Goal: Task Accomplishment & Management: Manage account settings

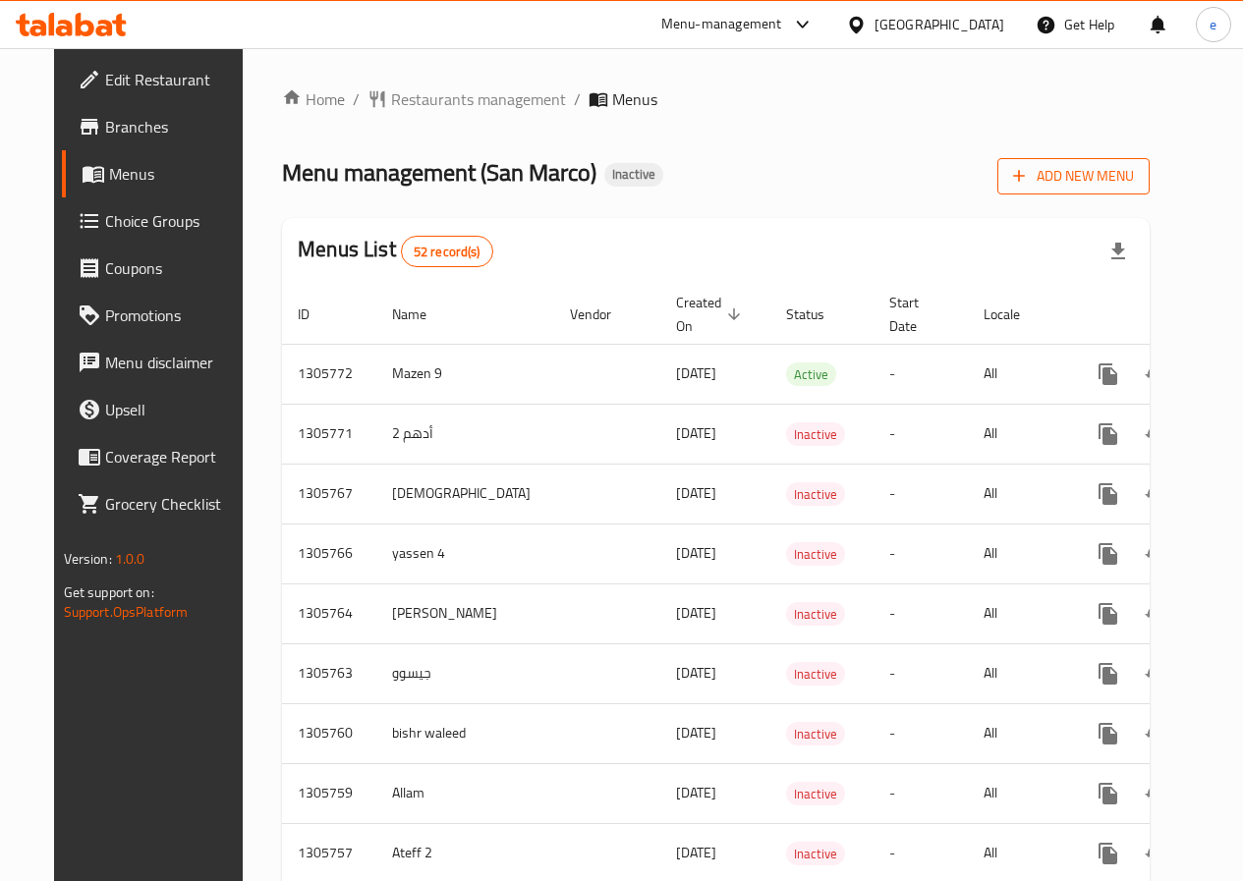
click at [1146, 189] on button "Add New Menu" at bounding box center [1073, 176] width 152 height 36
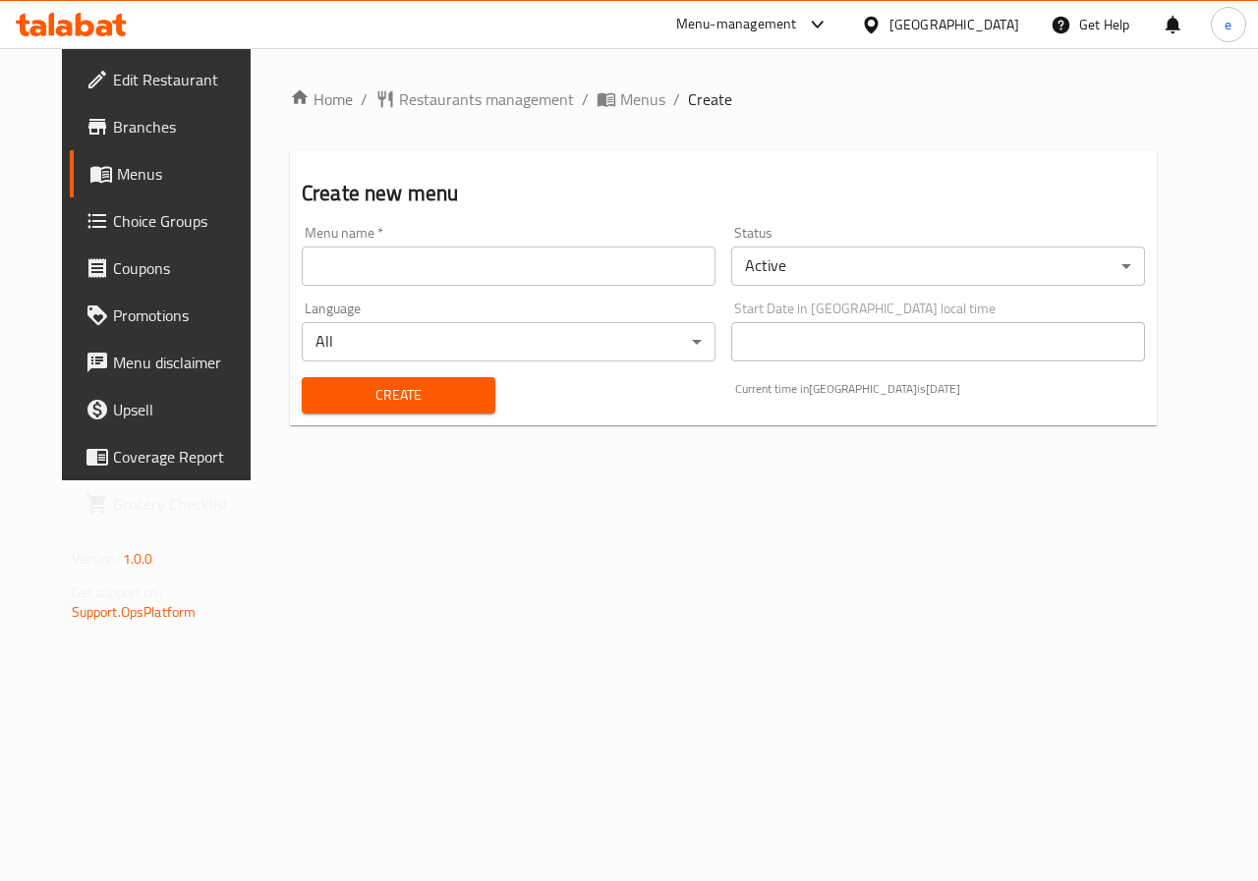
click at [335, 262] on input "text" at bounding box center [509, 266] width 414 height 39
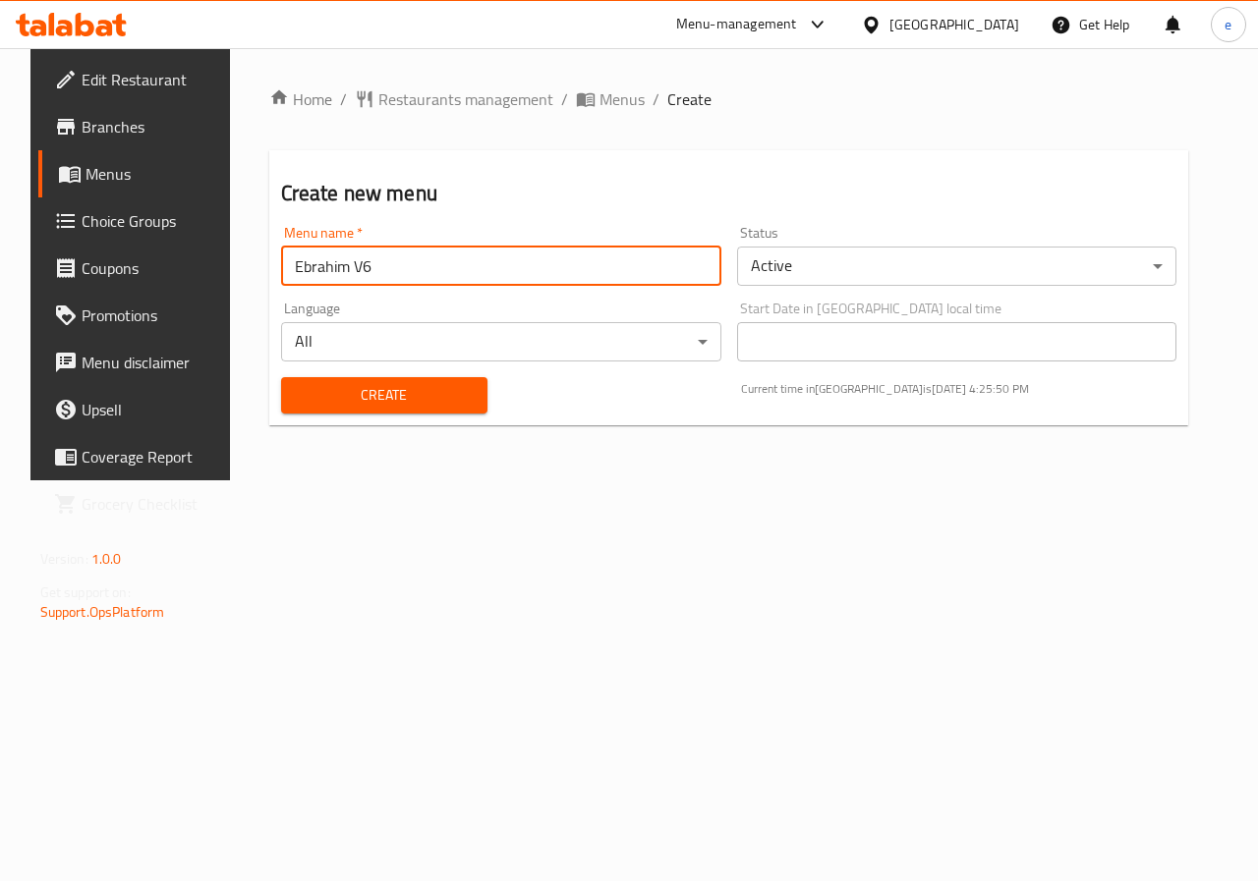
click at [387, 257] on input "Ebrahim V6" at bounding box center [501, 266] width 440 height 39
type input "Ebrahim V9"
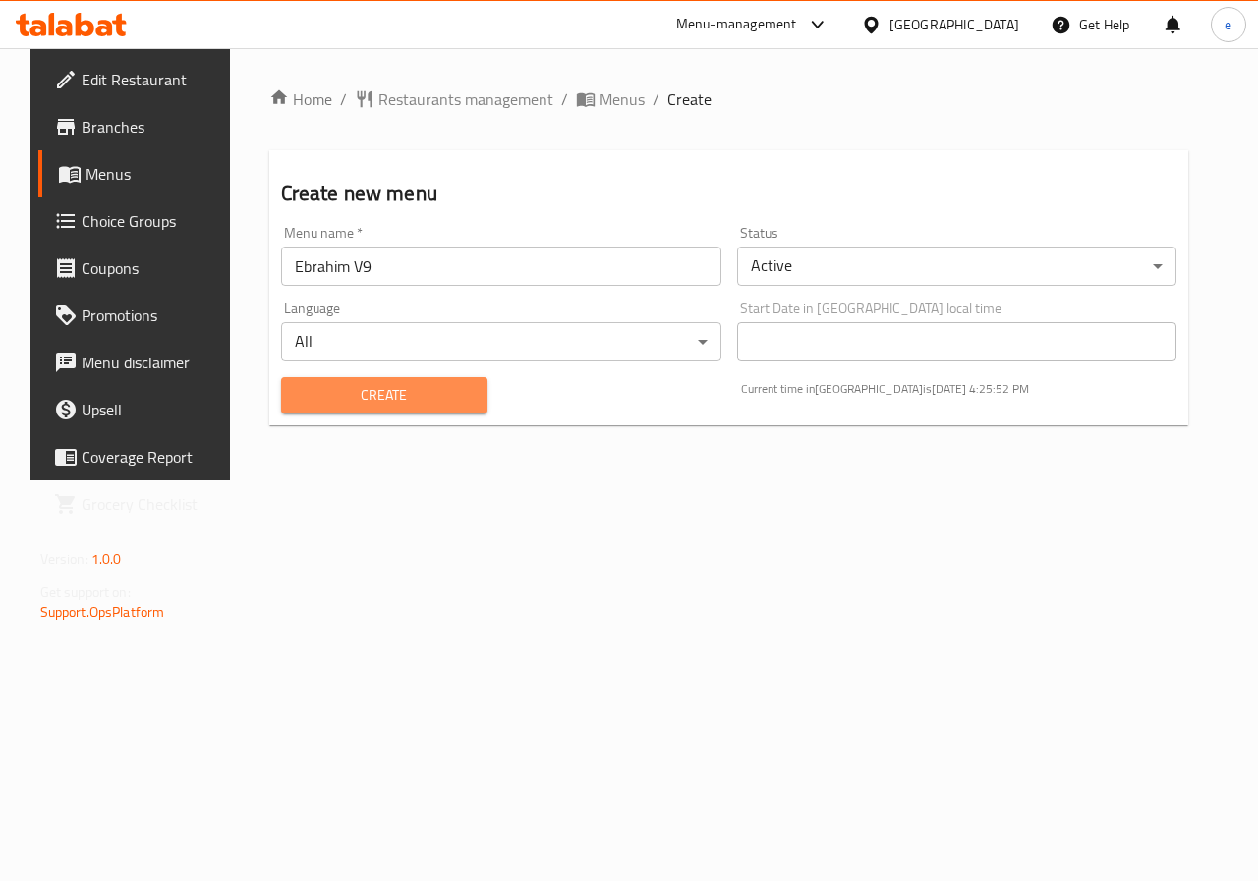
click at [368, 406] on span "Create" at bounding box center [384, 395] width 175 height 25
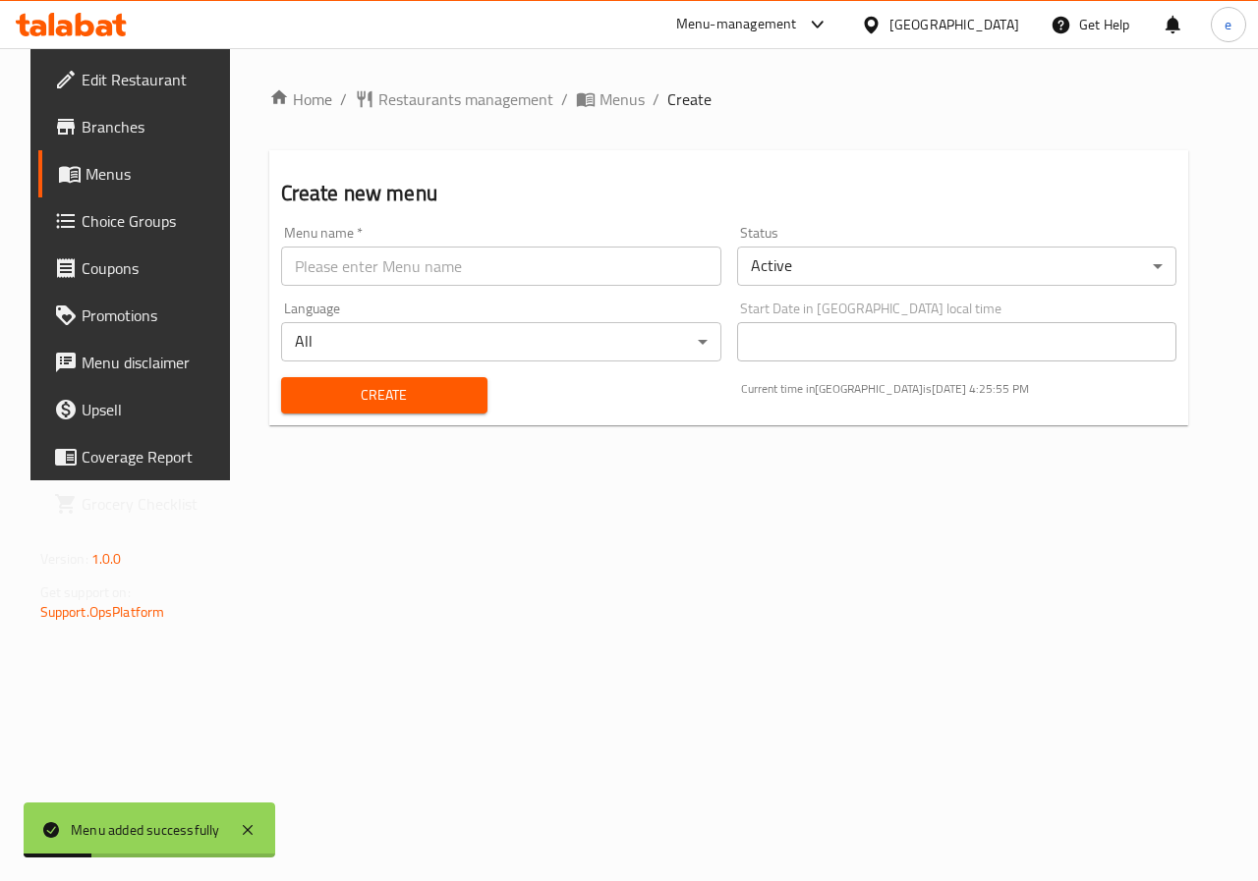
click at [111, 181] on span "Menus" at bounding box center [155, 174] width 140 height 24
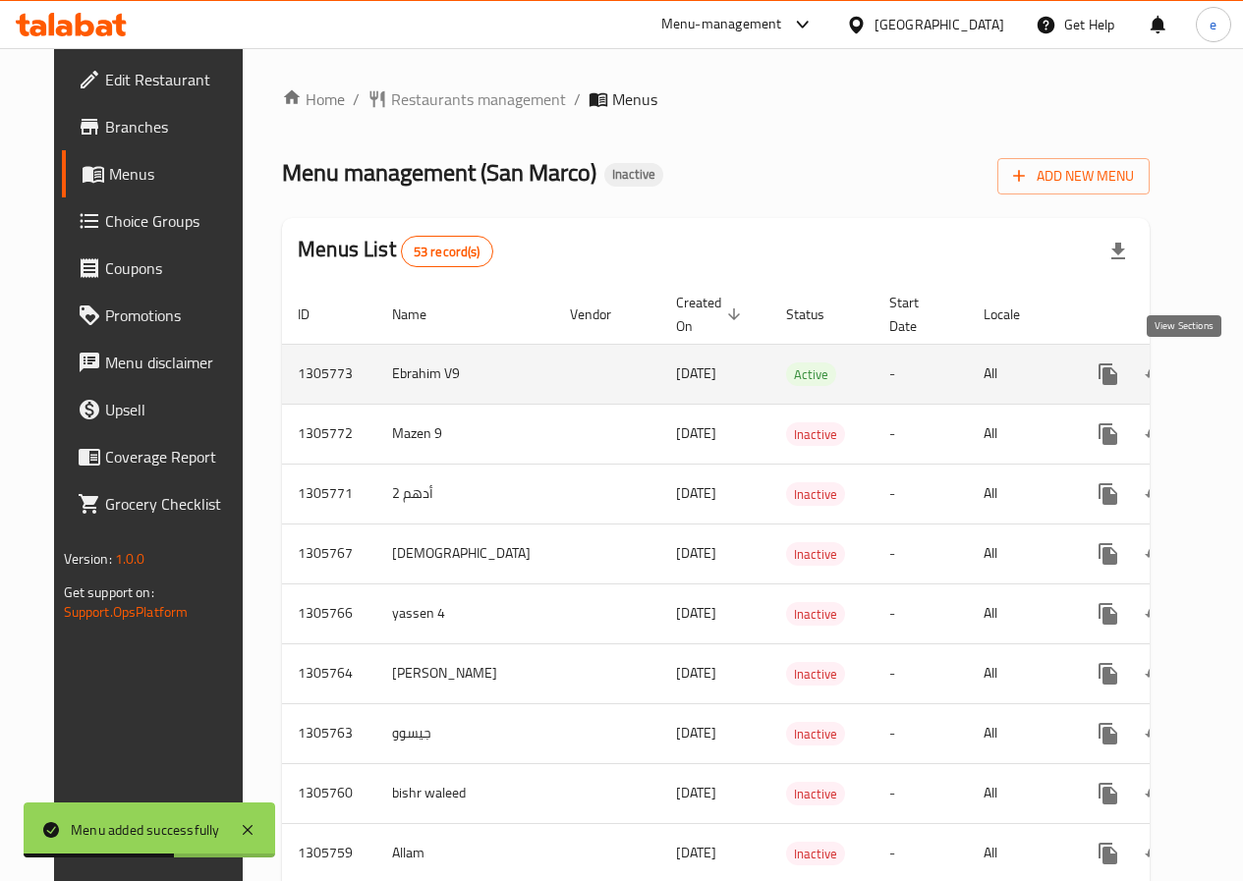
click at [1238, 378] on icon "enhanced table" at bounding box center [1250, 375] width 24 height 24
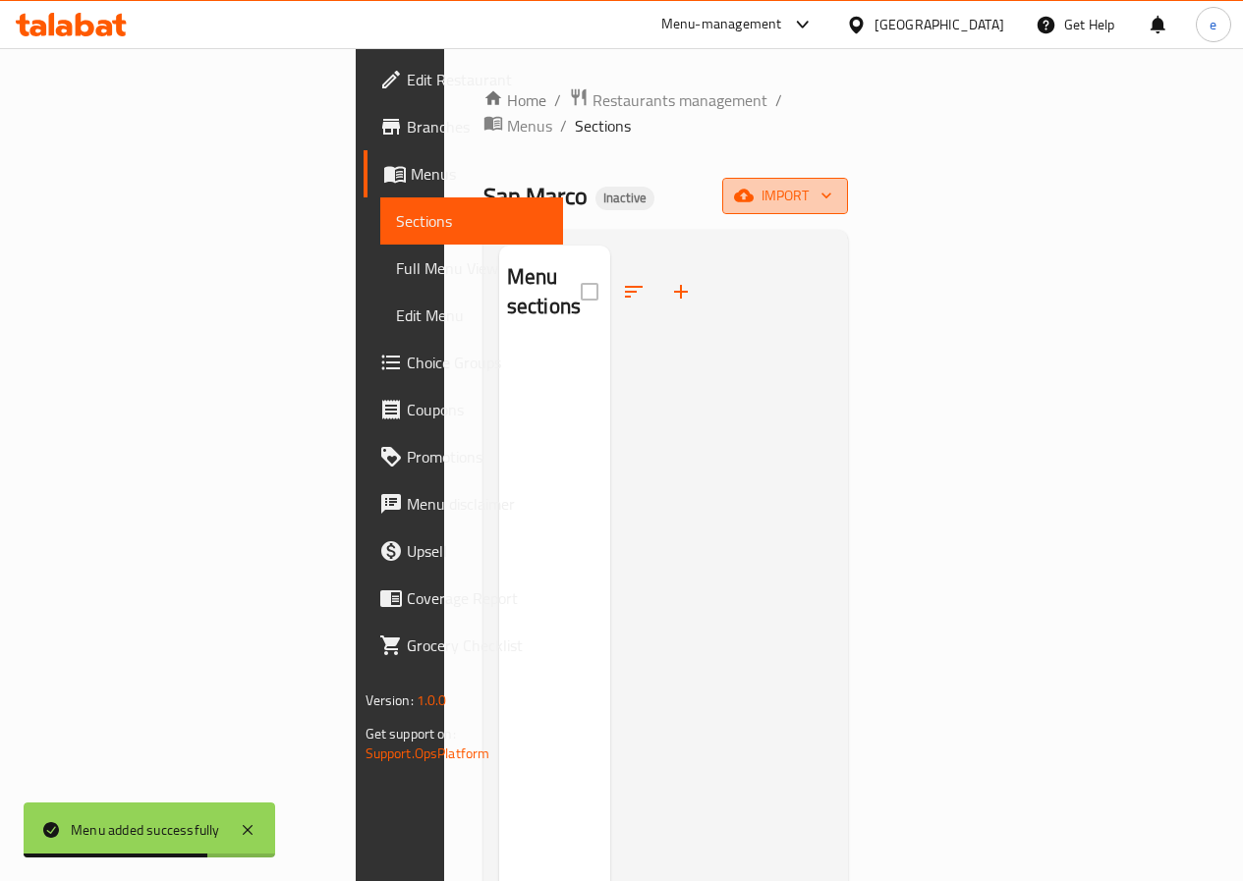
click at [754, 186] on icon "button" at bounding box center [744, 196] width 20 height 20
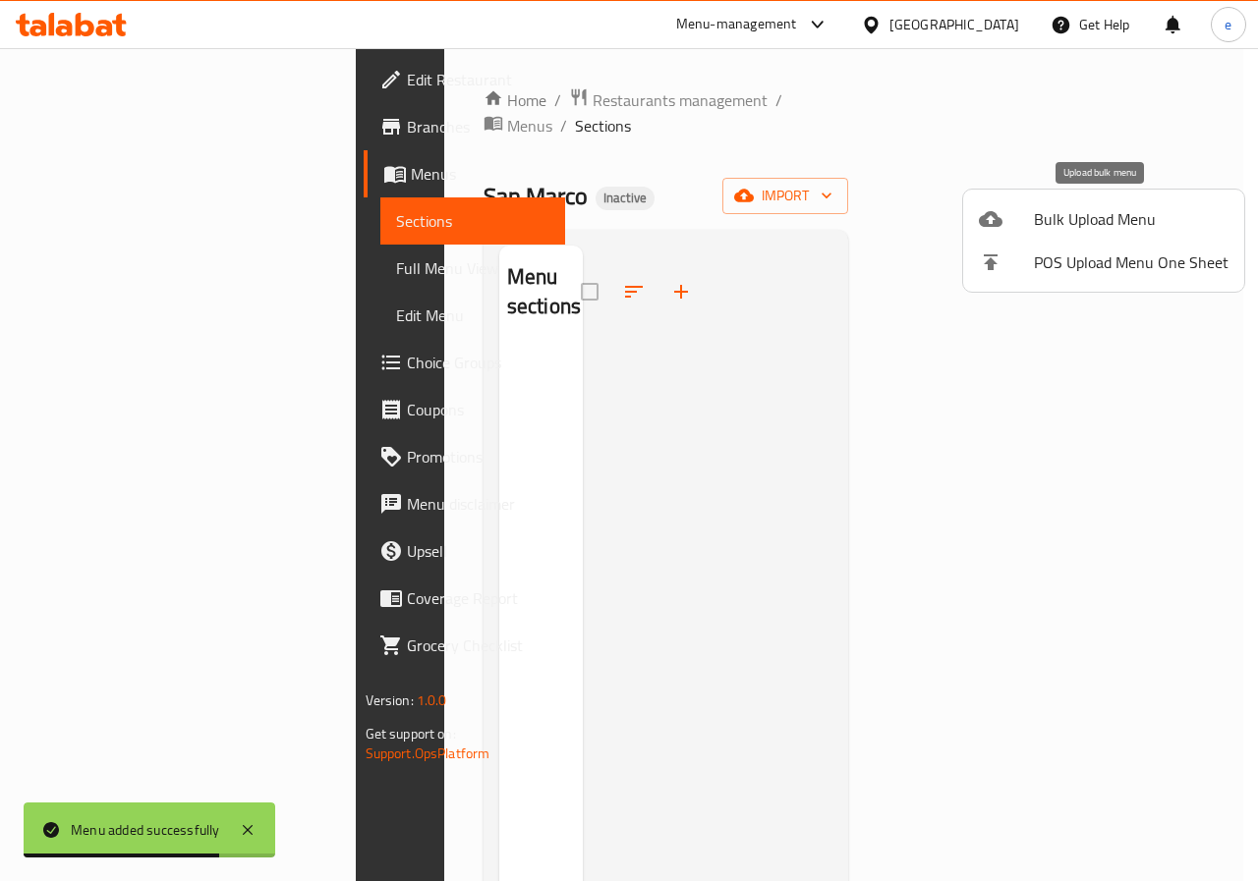
click at [1100, 216] on span "Bulk Upload Menu" at bounding box center [1131, 219] width 195 height 24
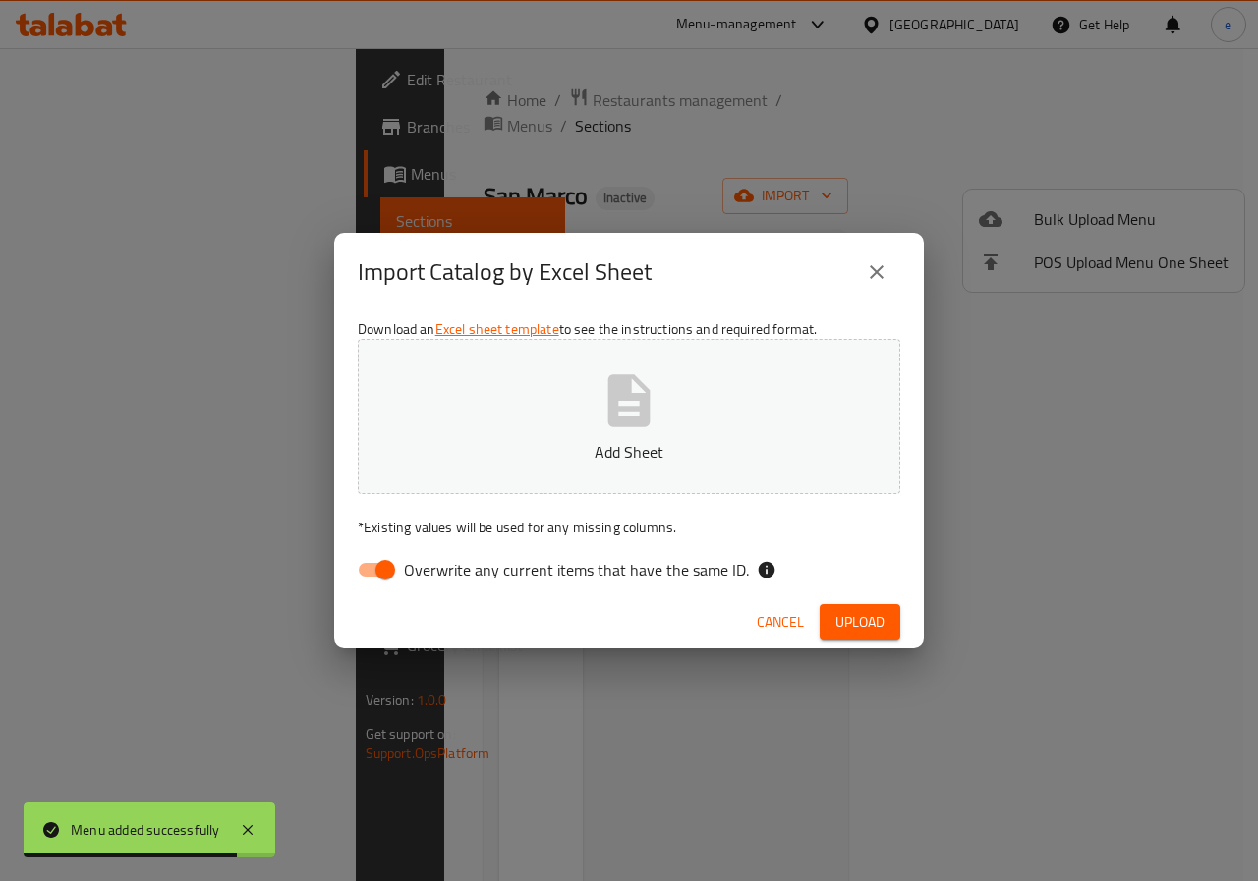
click at [687, 407] on button "Add Sheet" at bounding box center [629, 416] width 542 height 155
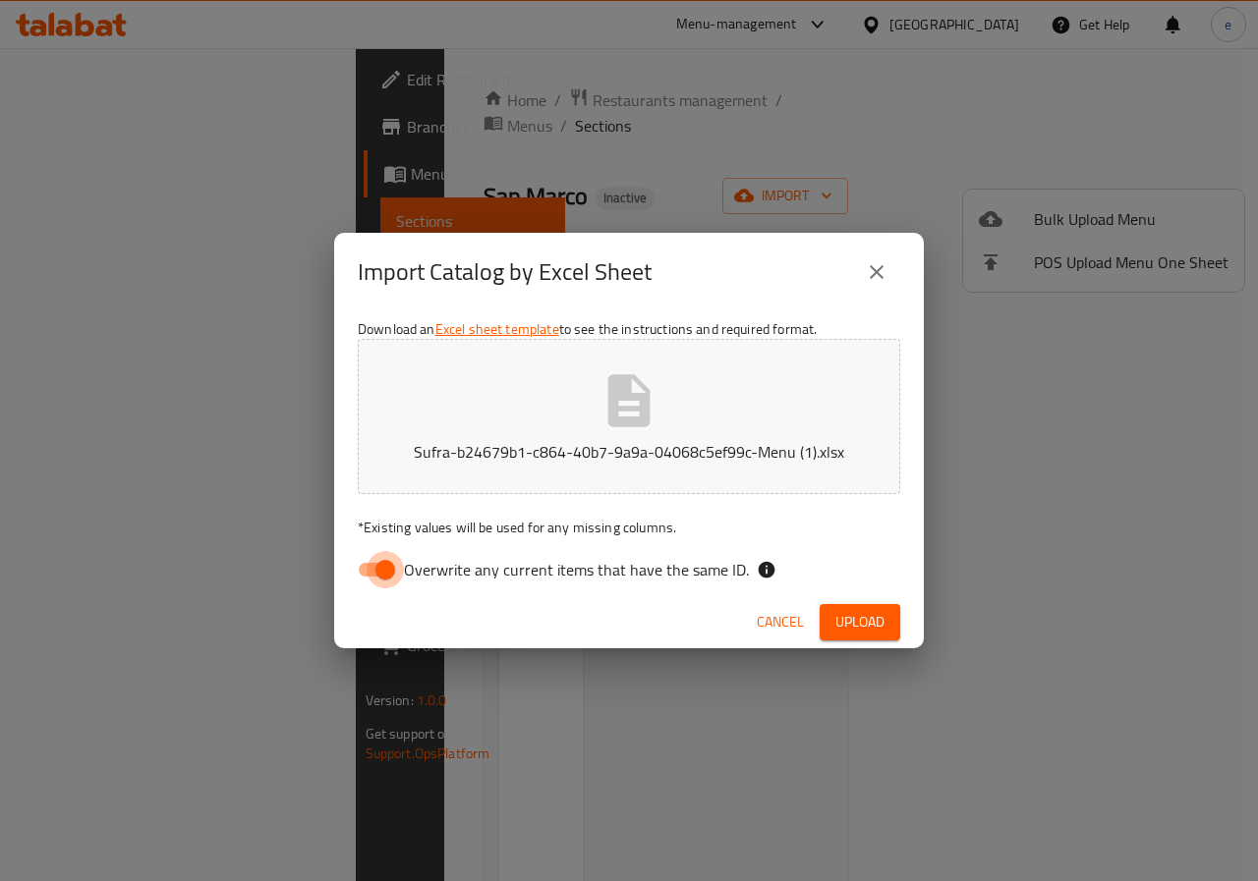
click at [384, 579] on input "Overwrite any current items that have the same ID." at bounding box center [385, 569] width 112 height 37
checkbox input "false"
click at [885, 613] on button "Upload" at bounding box center [859, 622] width 81 height 36
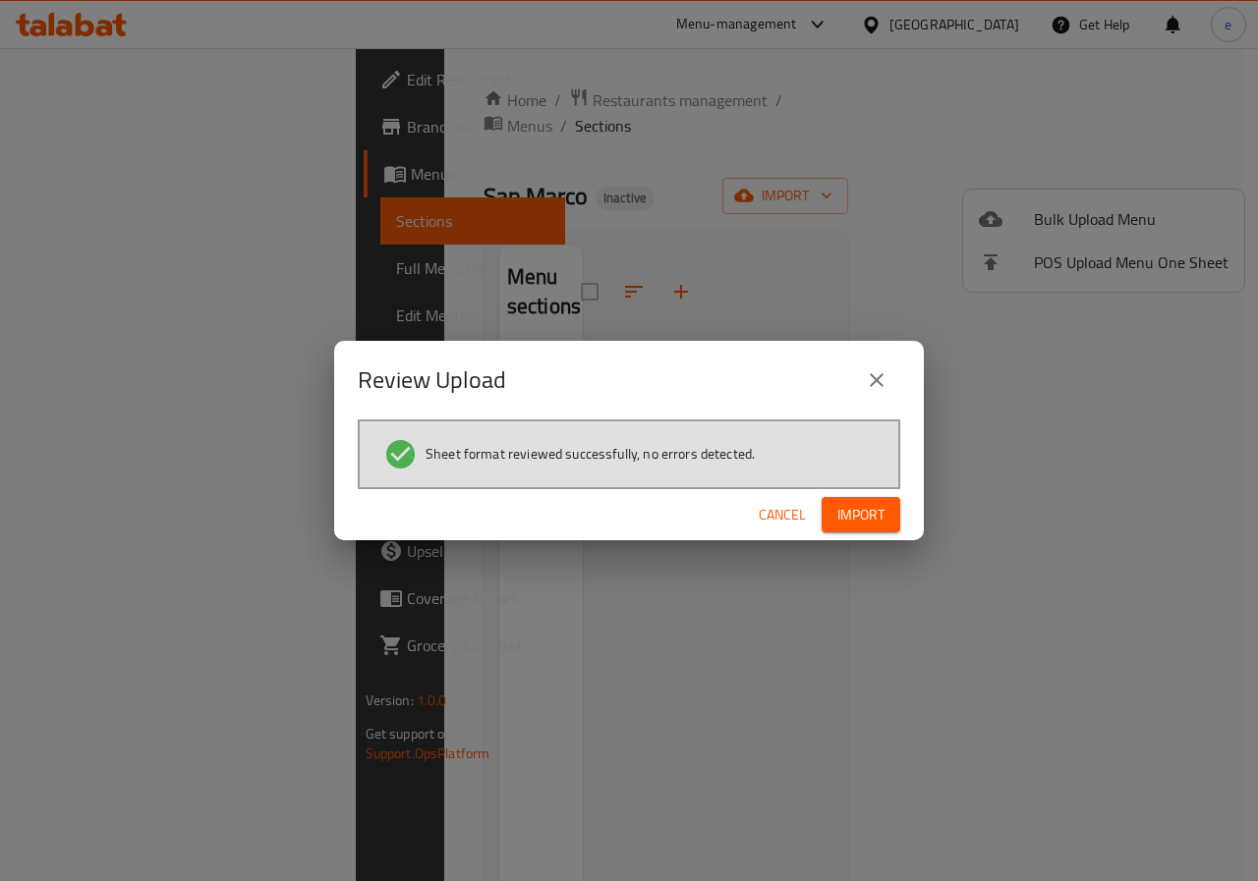
drag, startPoint x: 878, startPoint y: 554, endPoint x: 872, endPoint y: 537, distance: 18.1
click at [874, 543] on div "Review Upload Sheet format reviewed successfully, no errors detected. Cancel Im…" at bounding box center [629, 440] width 1258 height 881
click at [870, 527] on span "Import" at bounding box center [860, 515] width 47 height 25
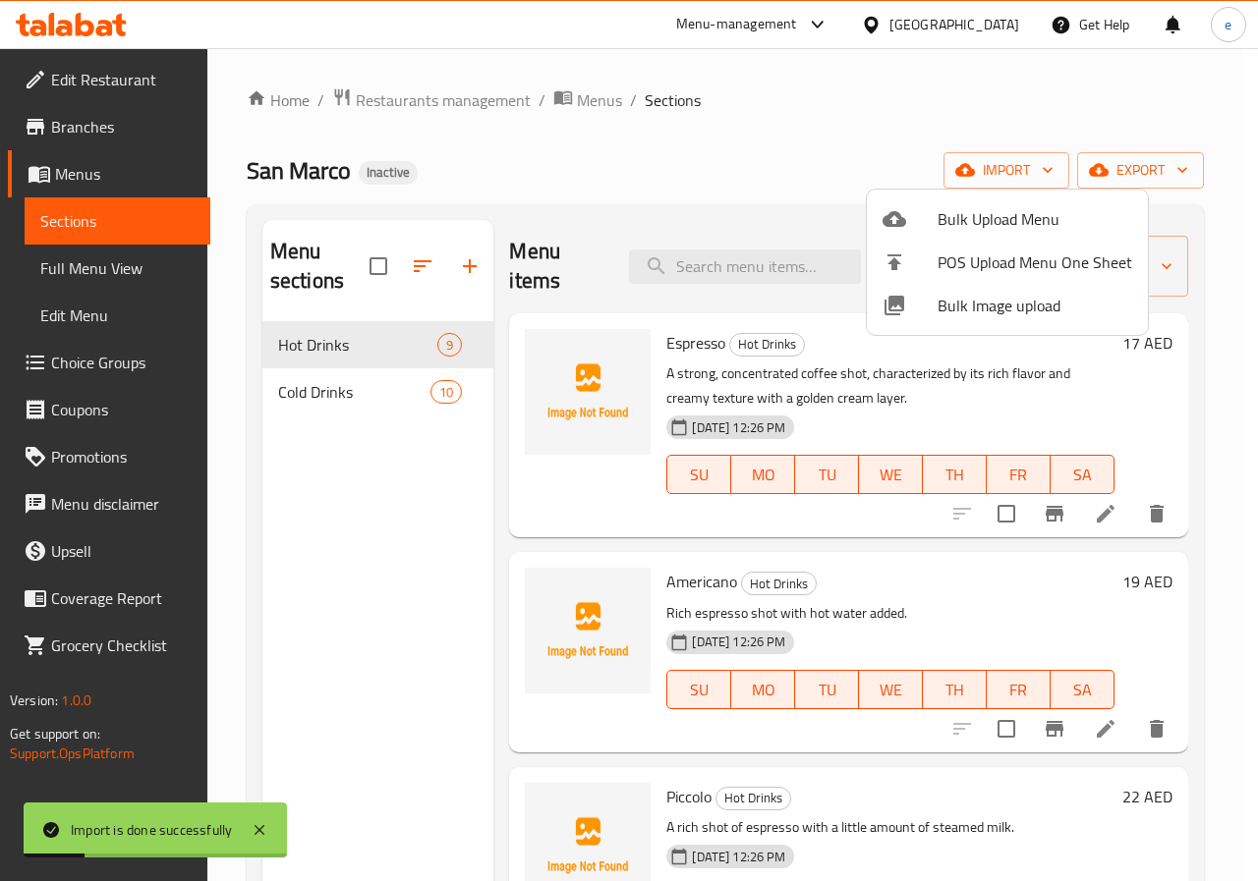
click at [122, 265] on div at bounding box center [629, 440] width 1258 height 881
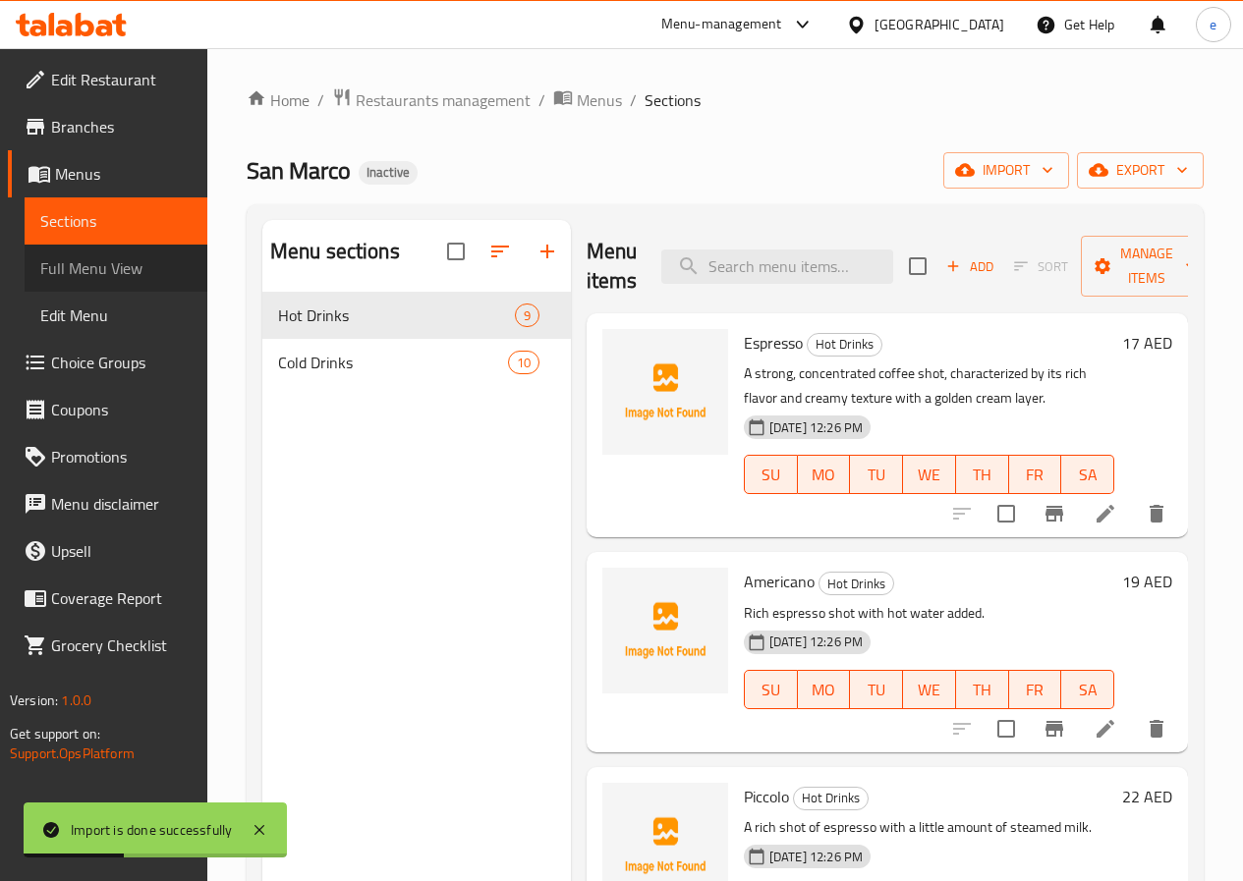
click at [122, 265] on span "Full Menu View" at bounding box center [115, 268] width 151 height 24
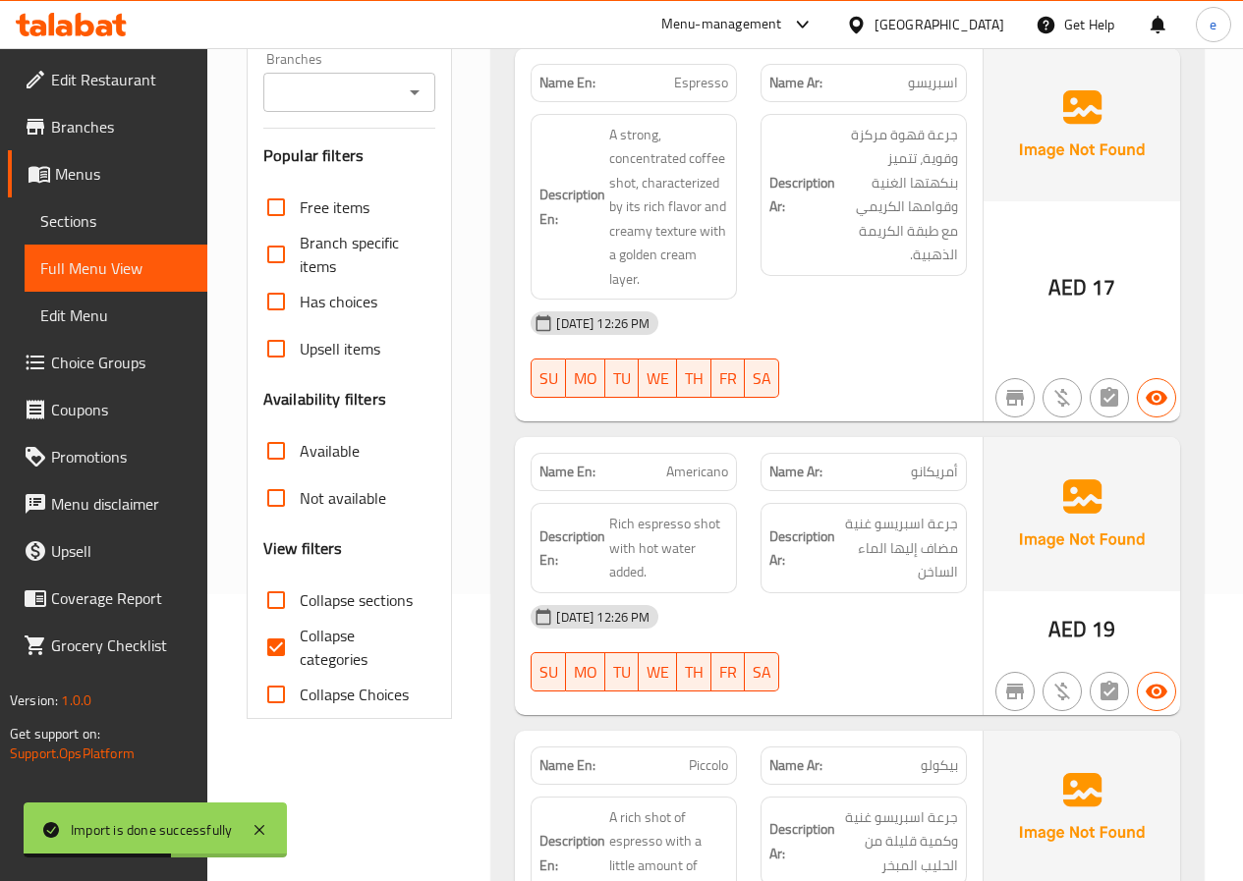
scroll to position [295, 0]
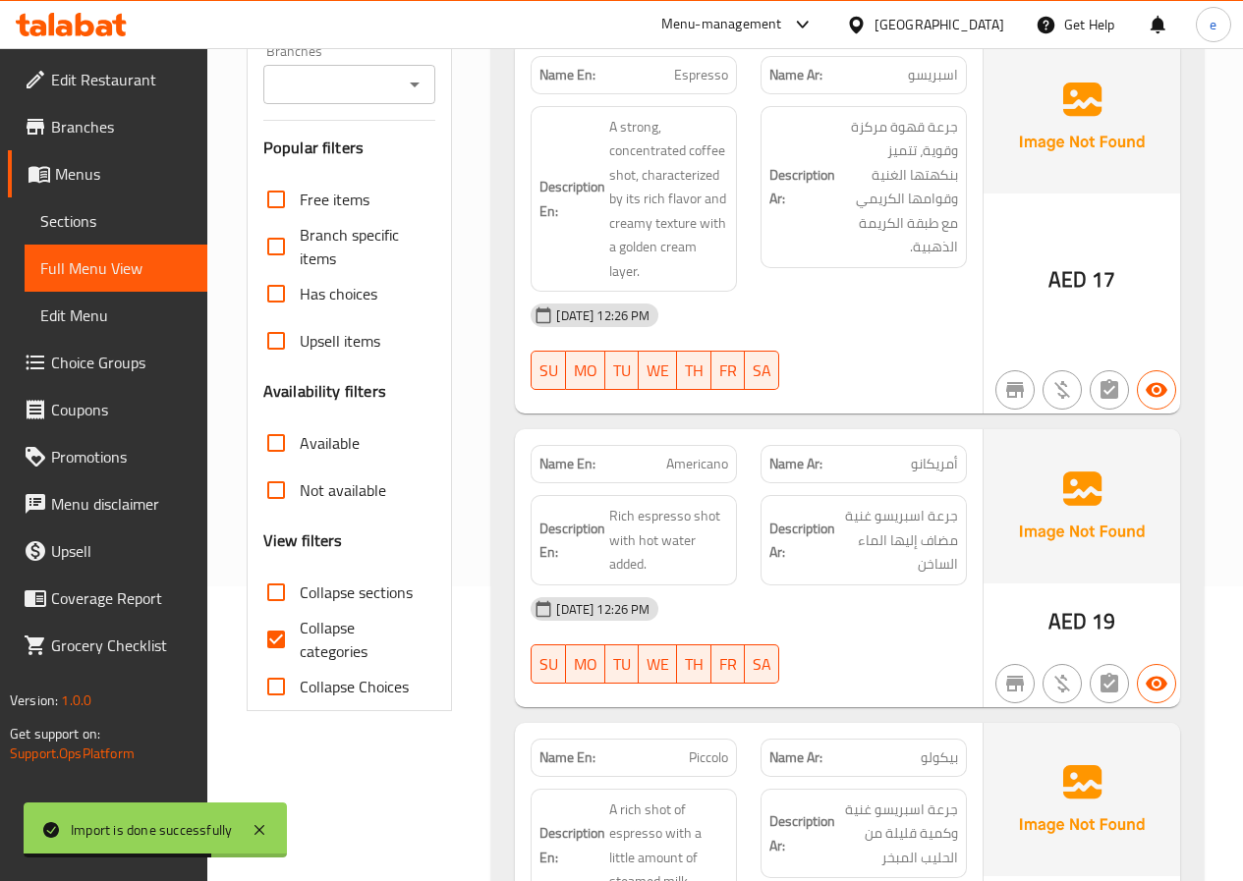
click at [290, 640] on input "Collapse categories" at bounding box center [276, 639] width 47 height 47
checkbox input "false"
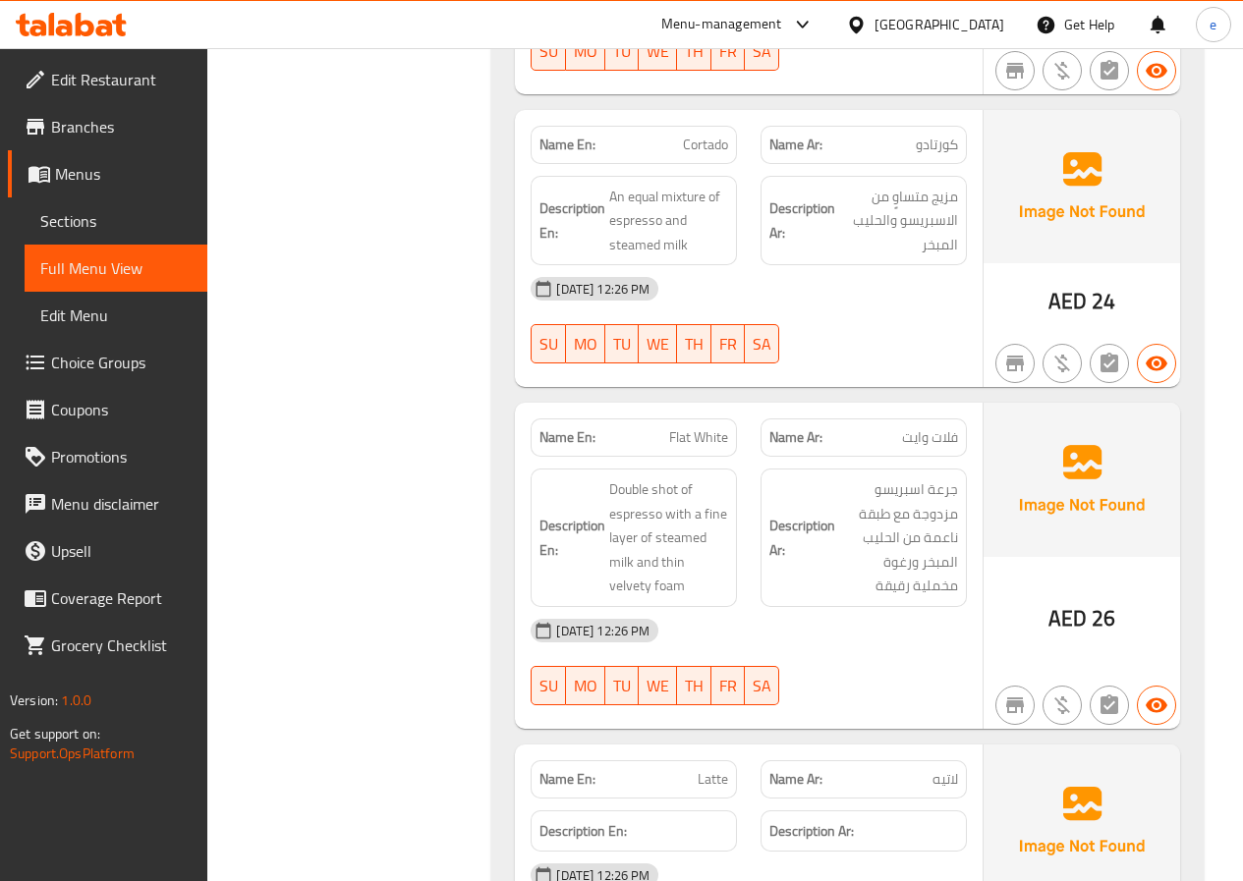
scroll to position [1620, 0]
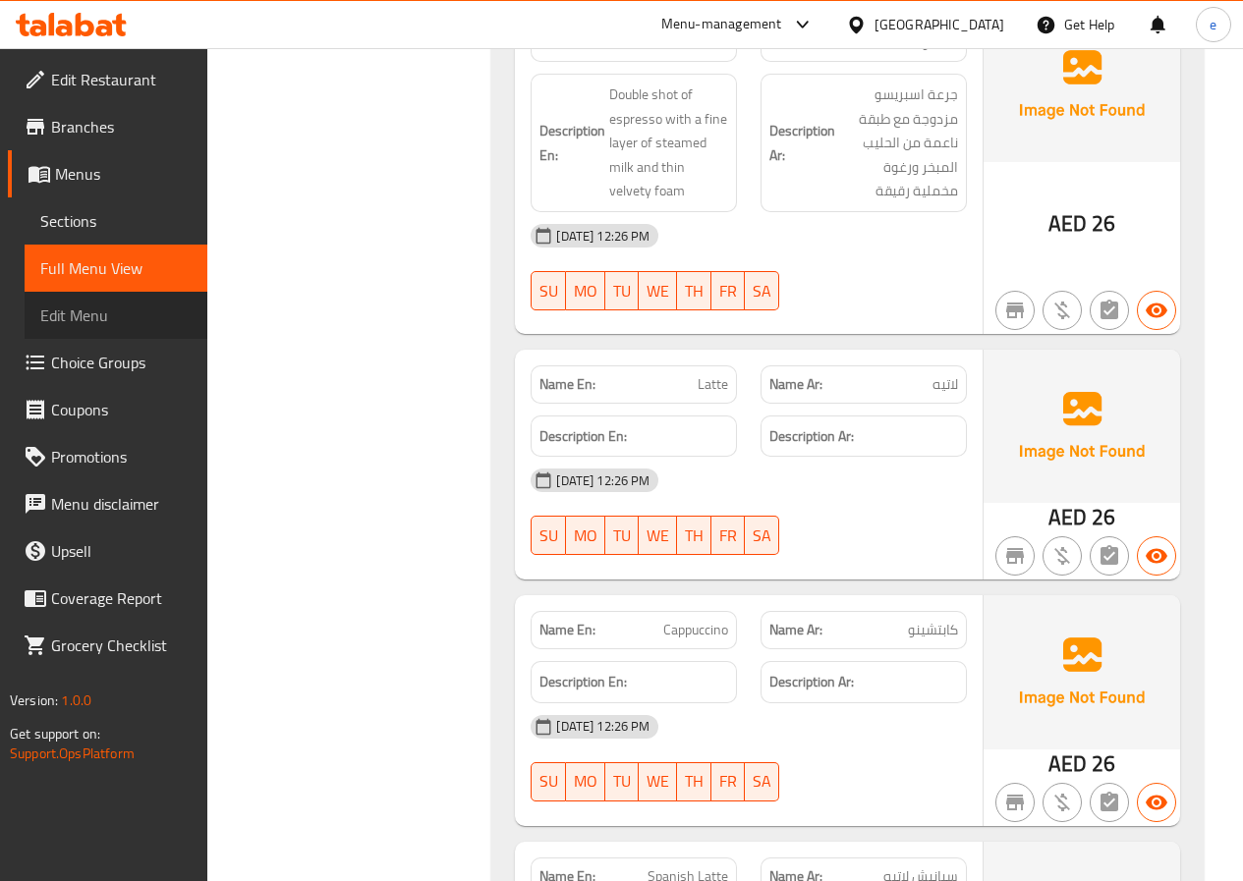
click at [125, 318] on span "Edit Menu" at bounding box center [115, 316] width 151 height 24
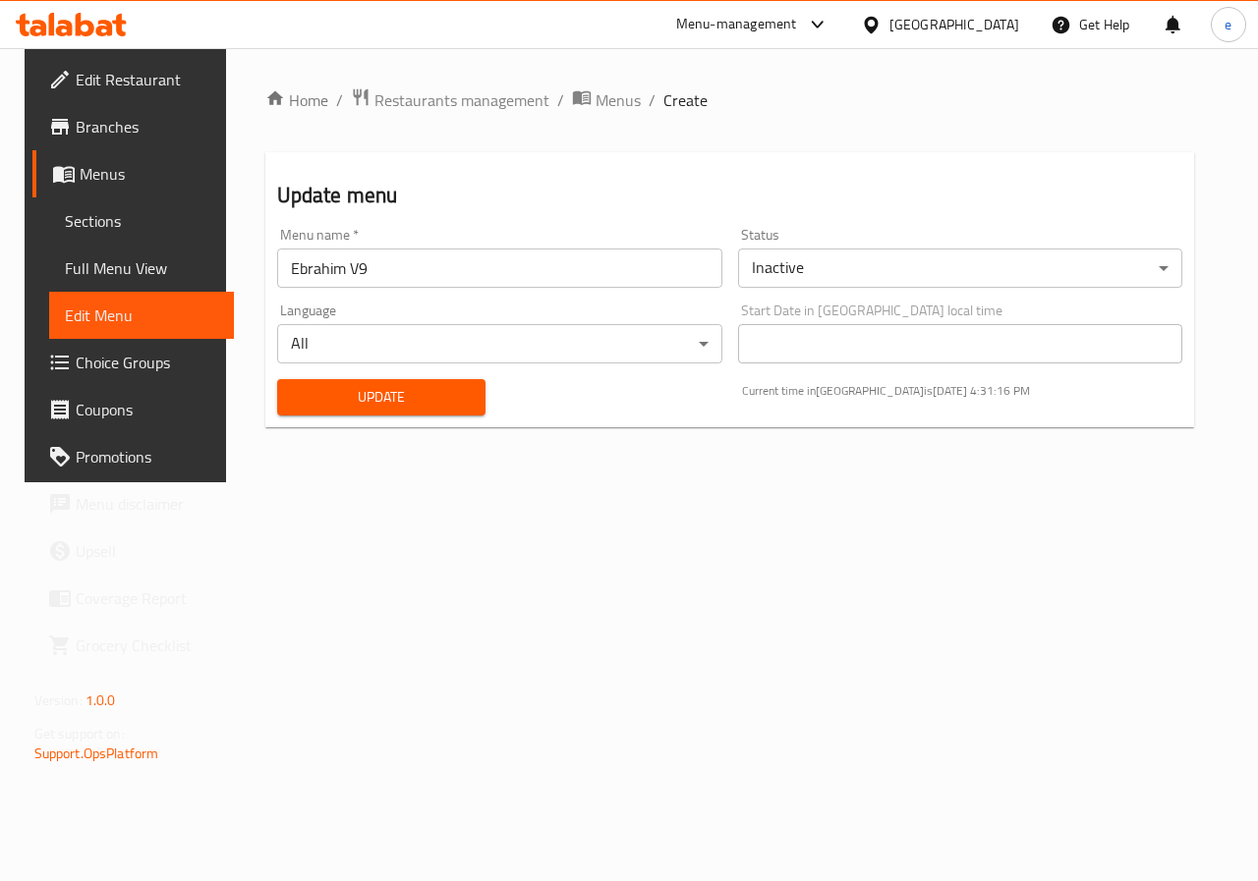
click at [85, 277] on span "Full Menu View" at bounding box center [142, 268] width 154 height 24
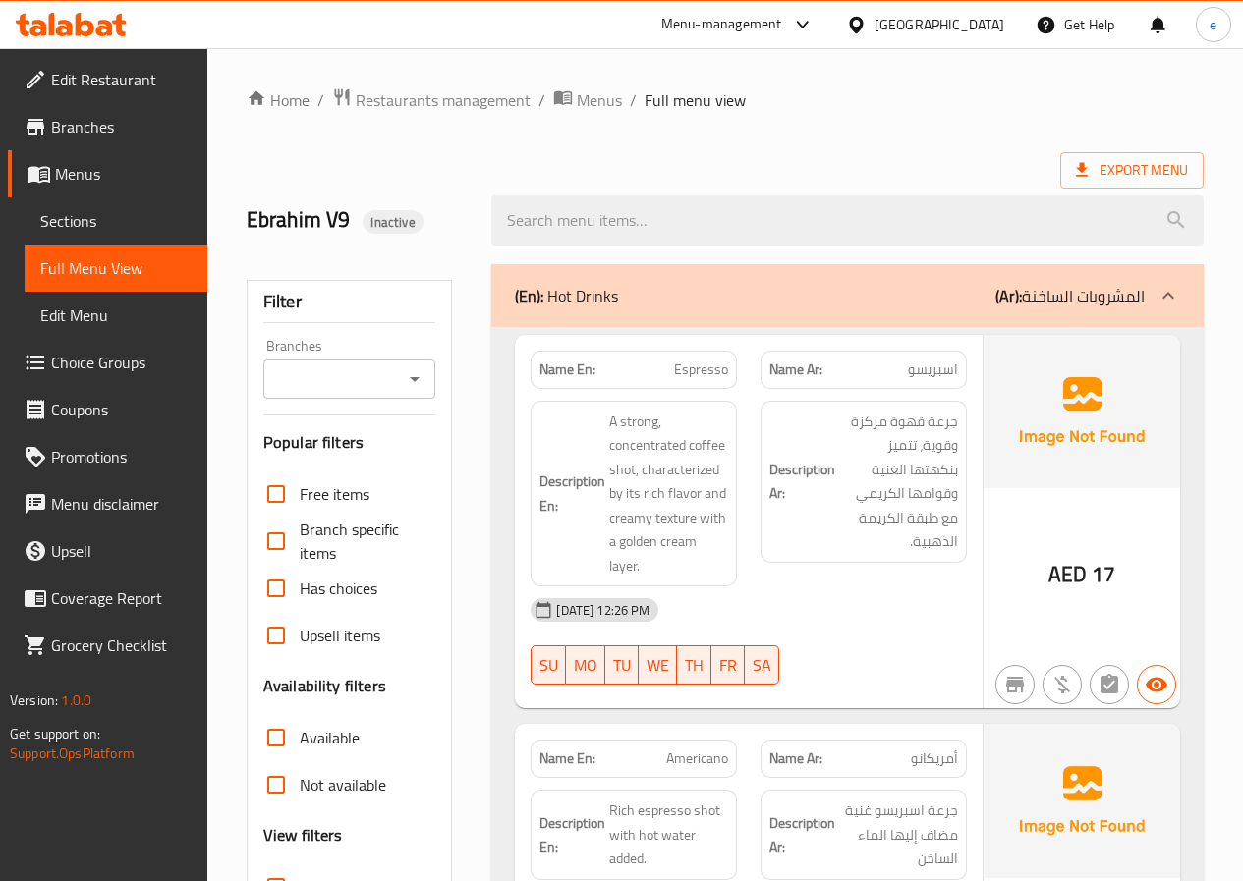
click at [112, 178] on span "Menus" at bounding box center [123, 174] width 137 height 24
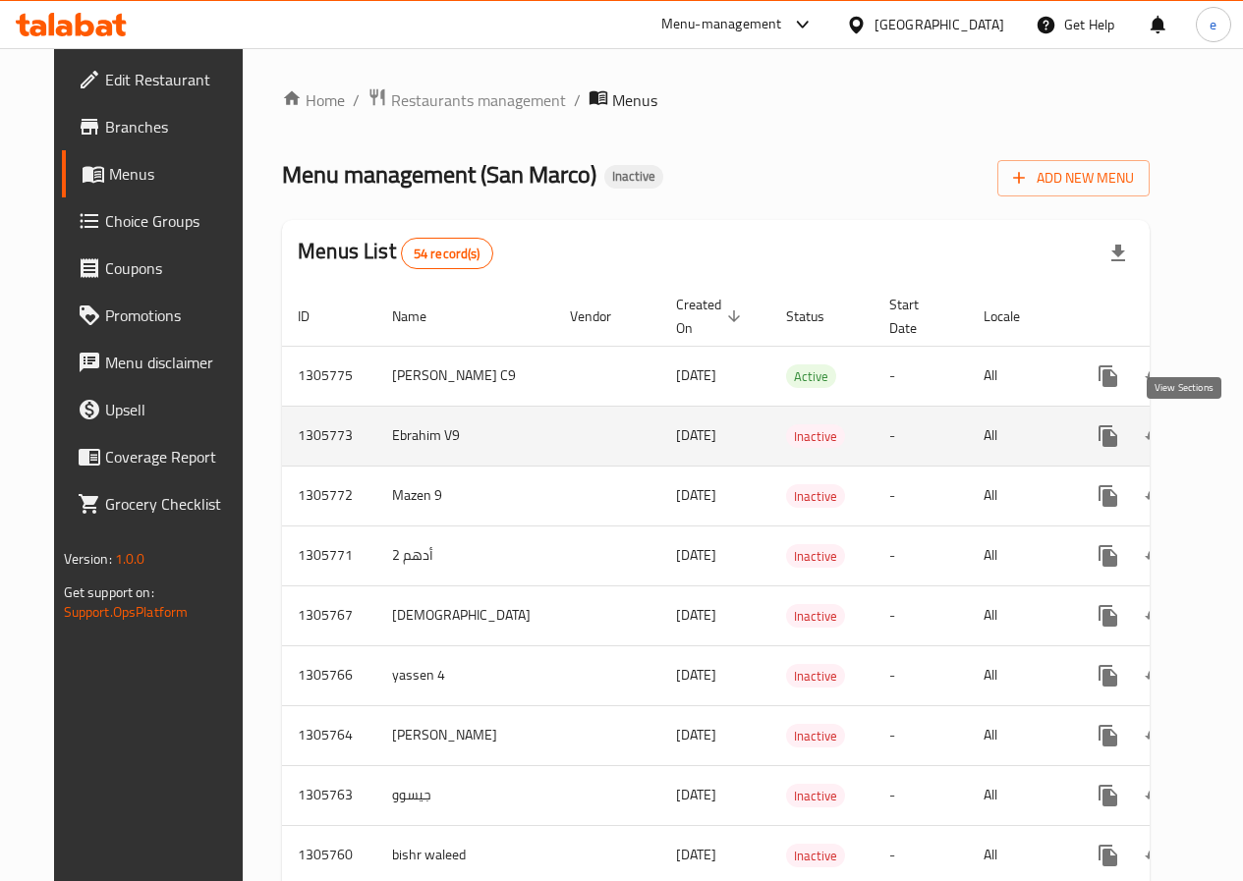
click at [1238, 445] on icon "enhanced table" at bounding box center [1250, 436] width 24 height 24
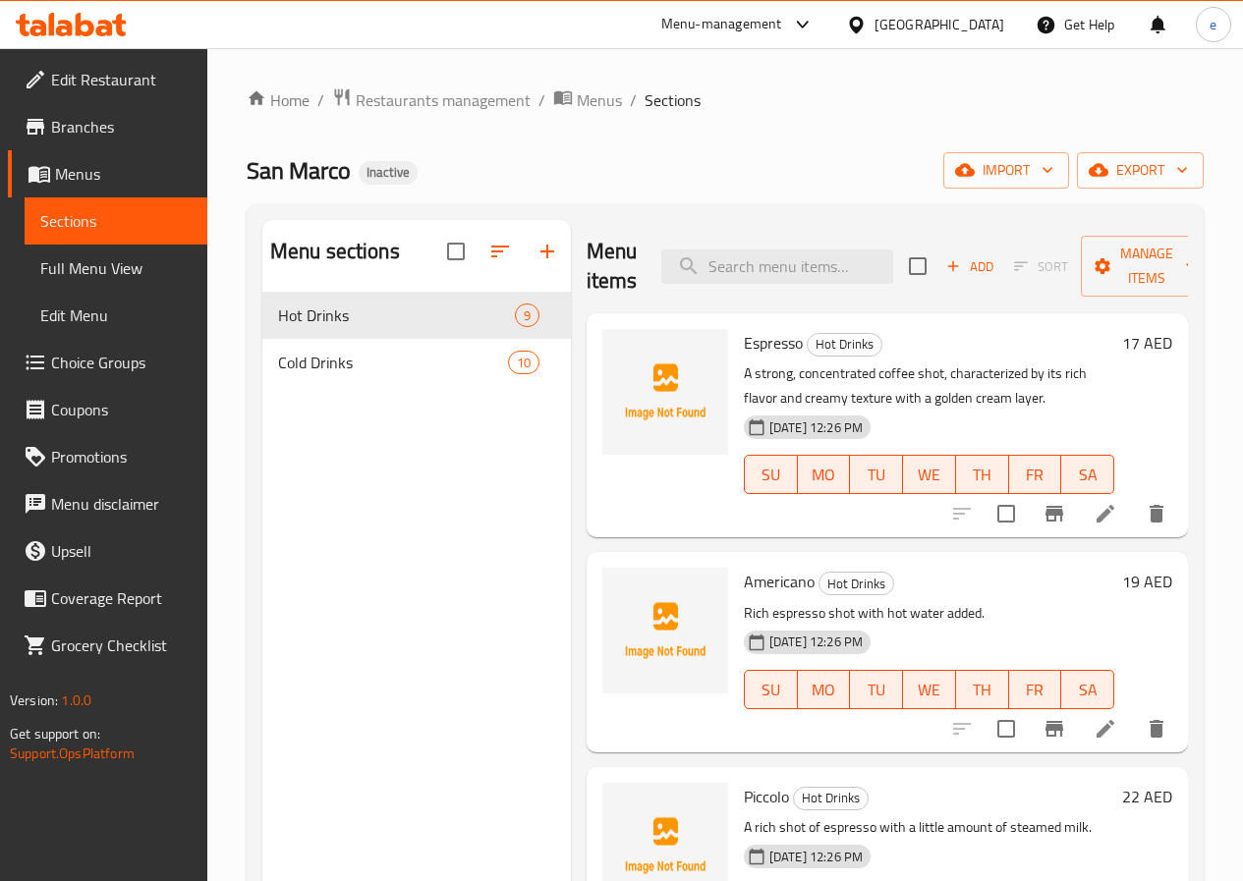
click at [94, 228] on span "Sections" at bounding box center [115, 221] width 151 height 24
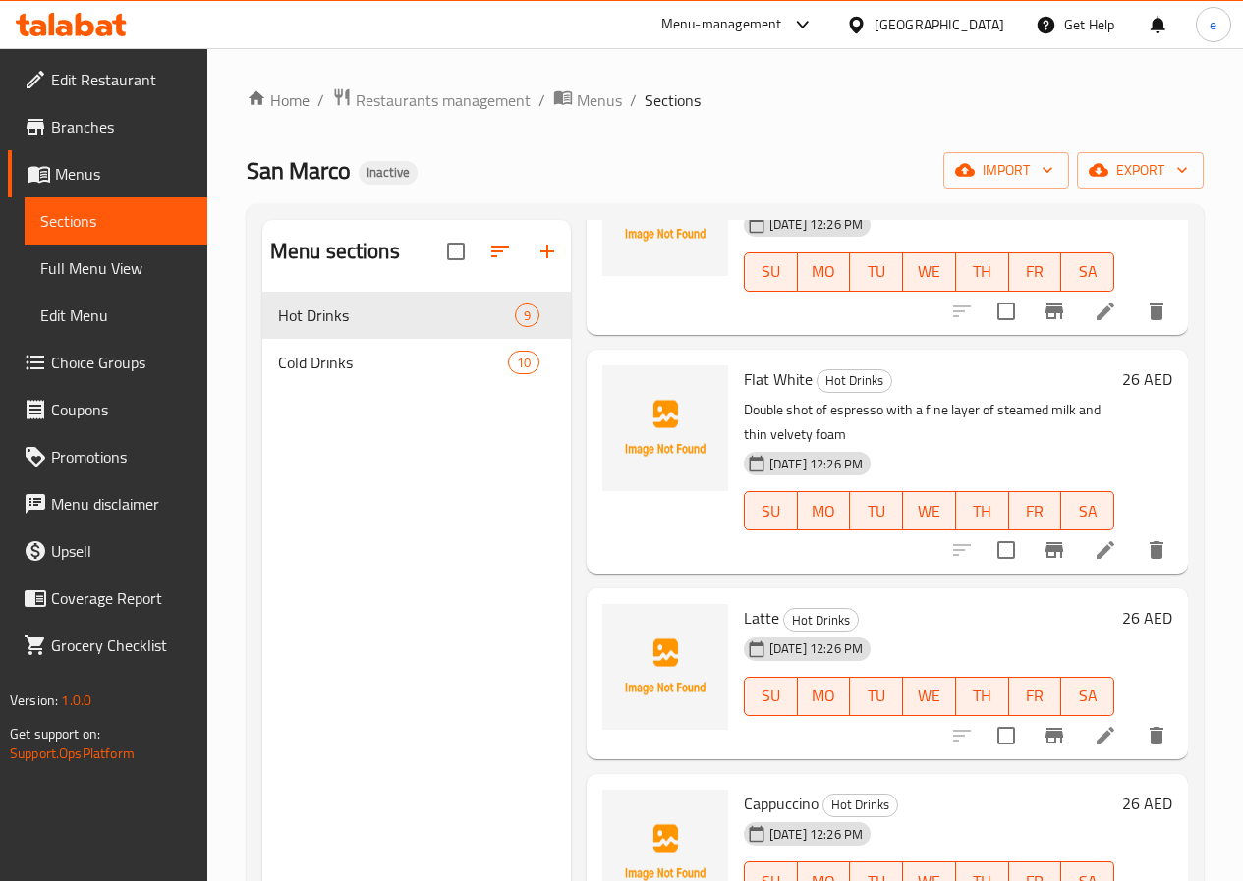
scroll to position [1061, 0]
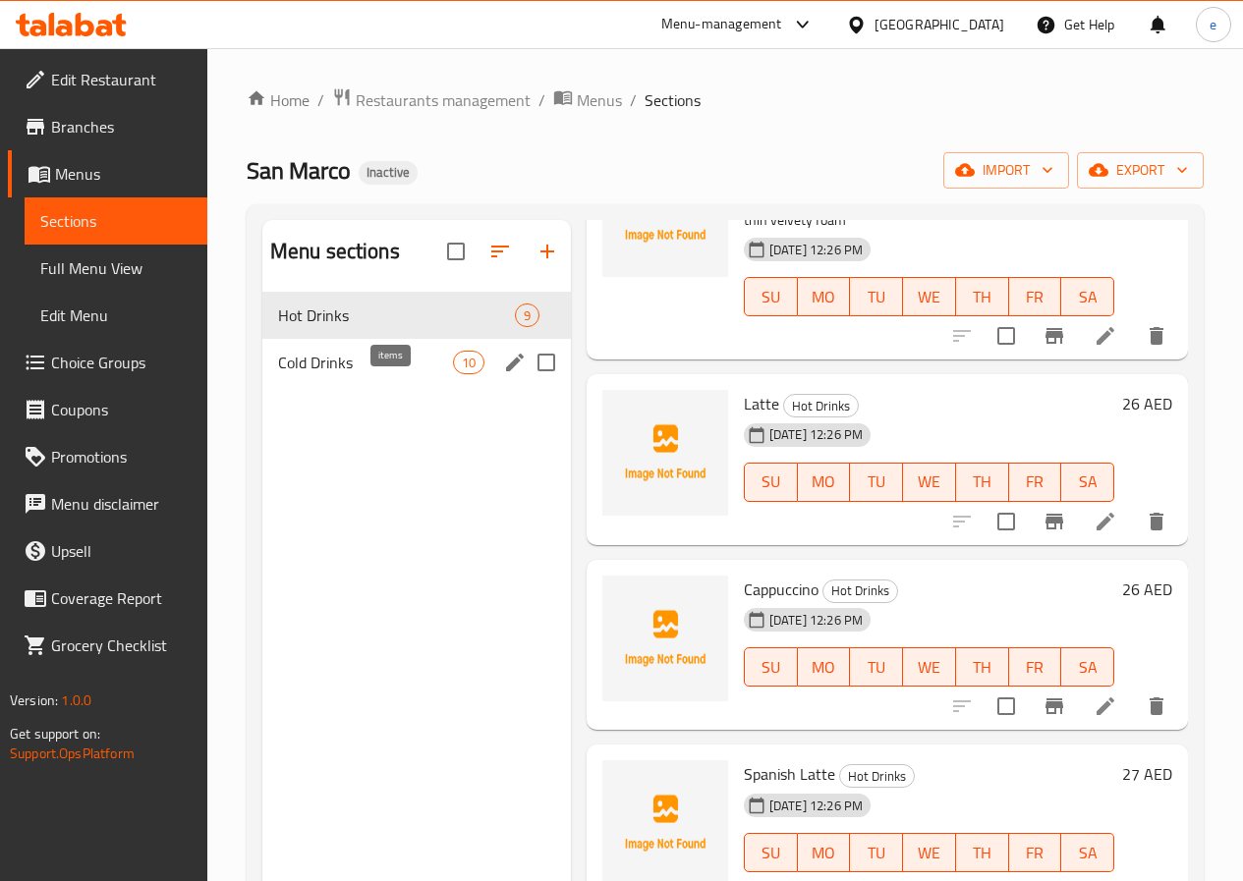
click at [453, 374] on div "10" at bounding box center [468, 363] width 31 height 24
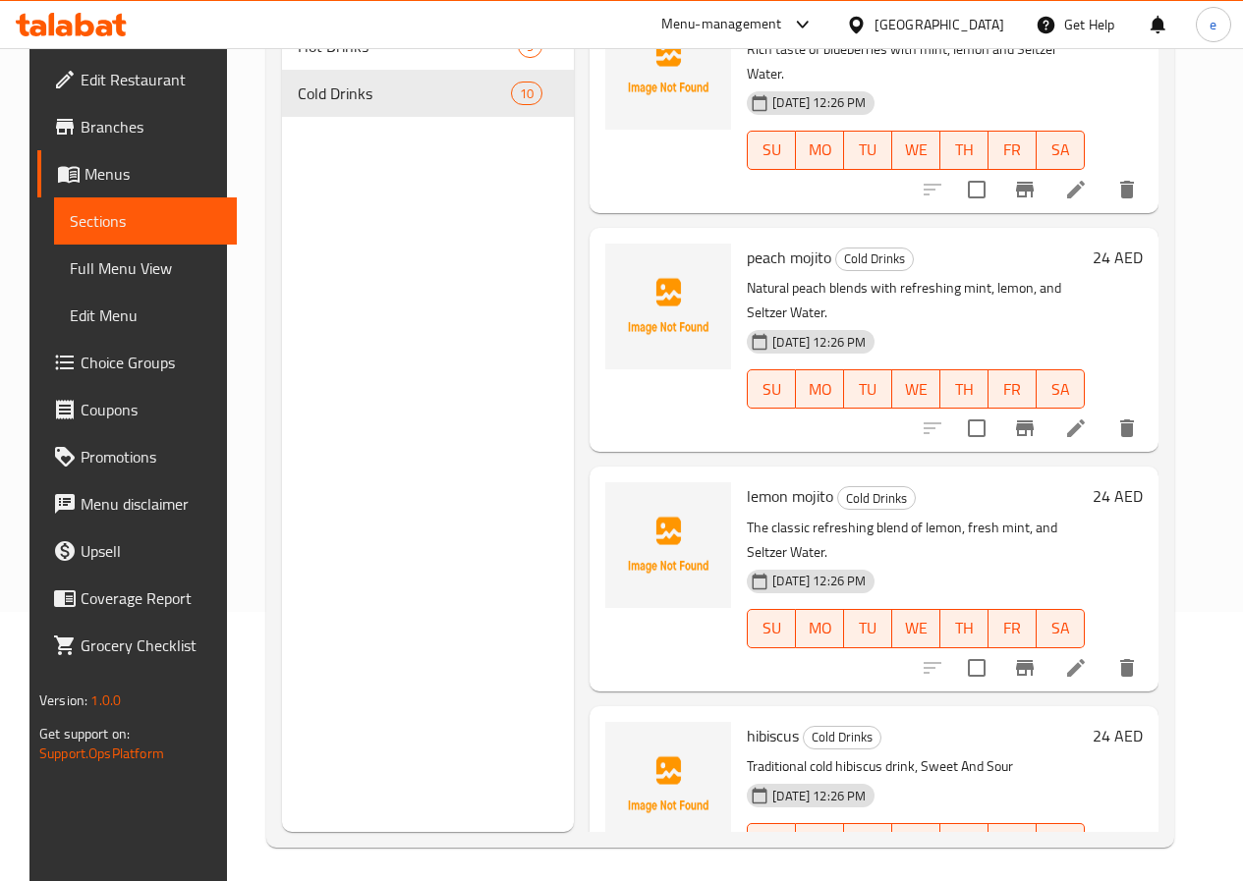
scroll to position [275, 0]
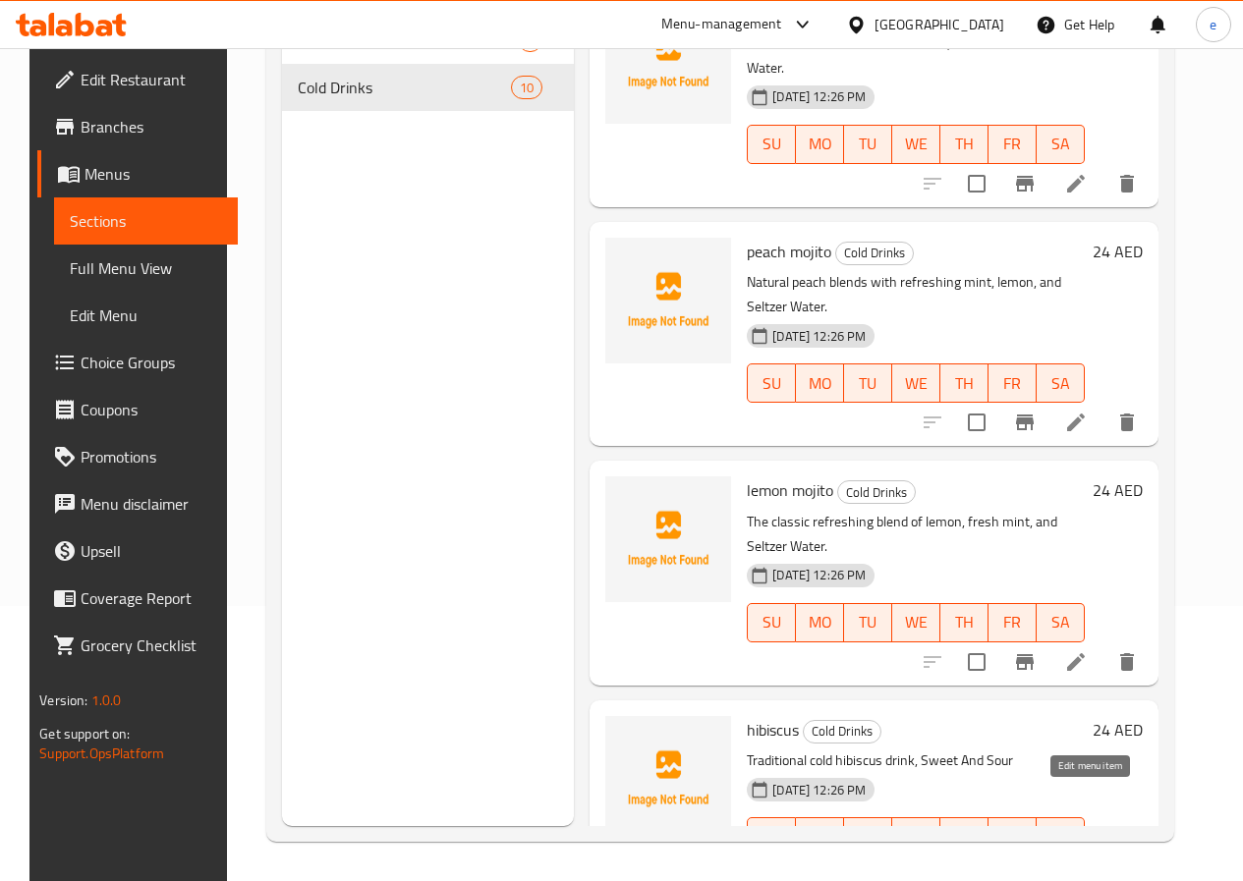
click at [1088, 865] on icon at bounding box center [1076, 877] width 24 height 24
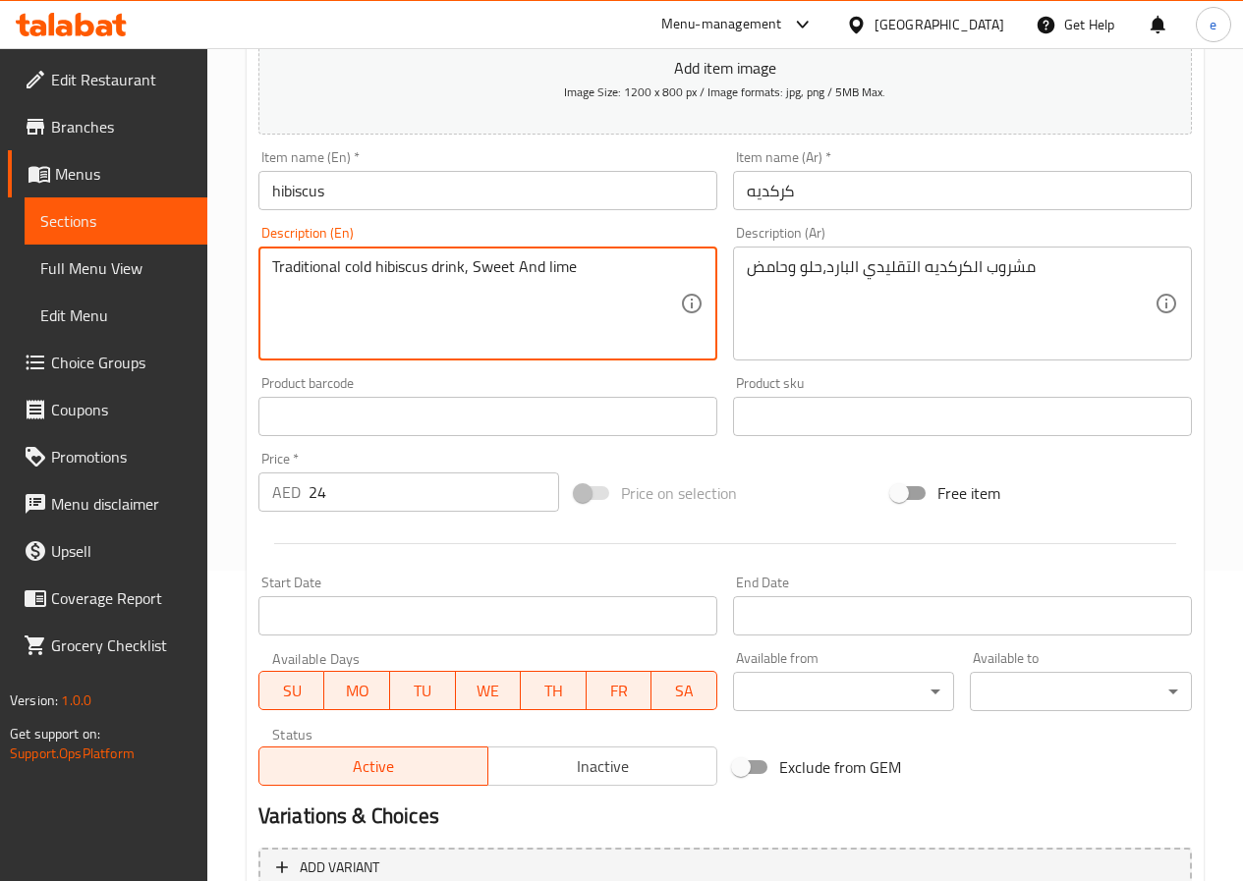
scroll to position [491, 0]
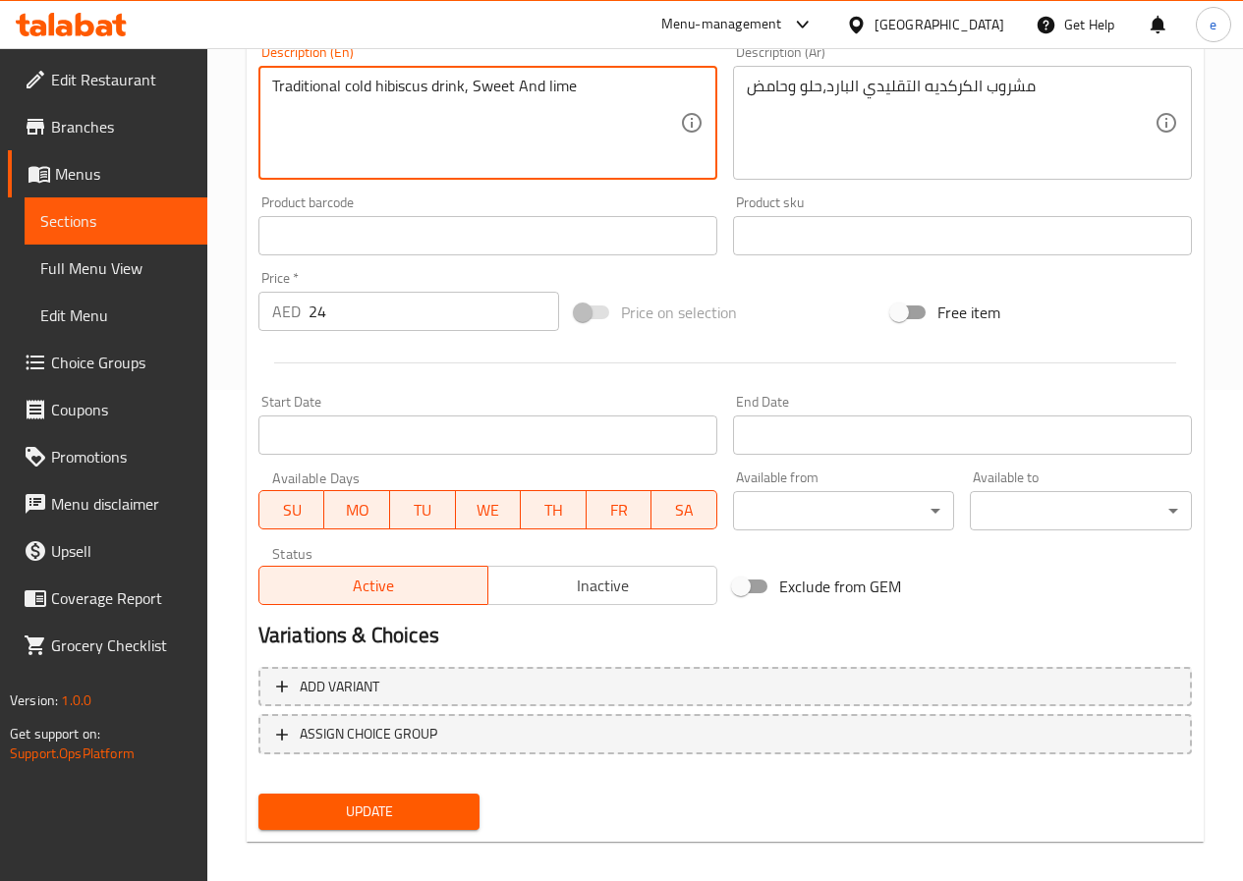
type textarea "Traditional cold hibiscus drink, Sweet And lime"
click at [356, 819] on span "Update" at bounding box center [369, 812] width 191 height 25
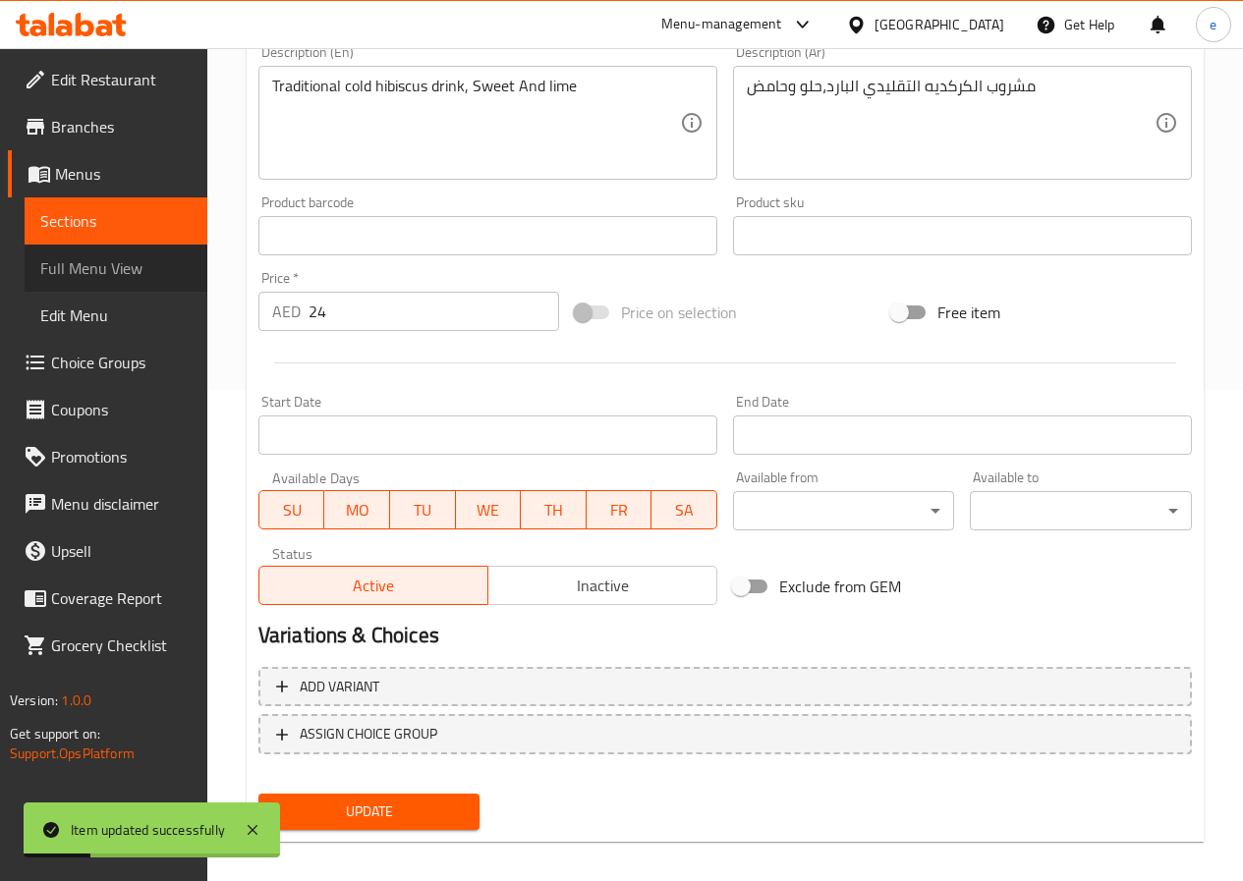
click at [82, 249] on link "Full Menu View" at bounding box center [116, 268] width 183 height 47
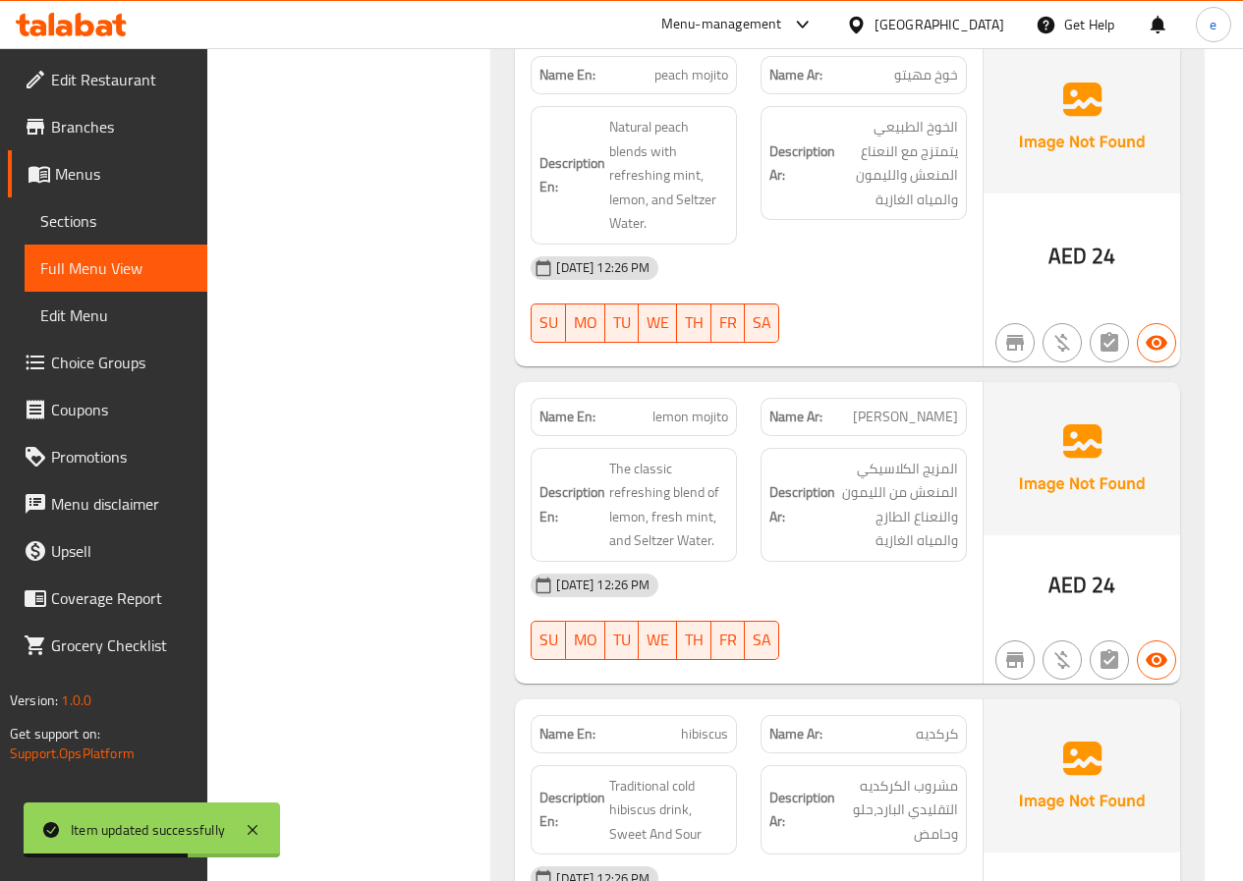
scroll to position [5158, 0]
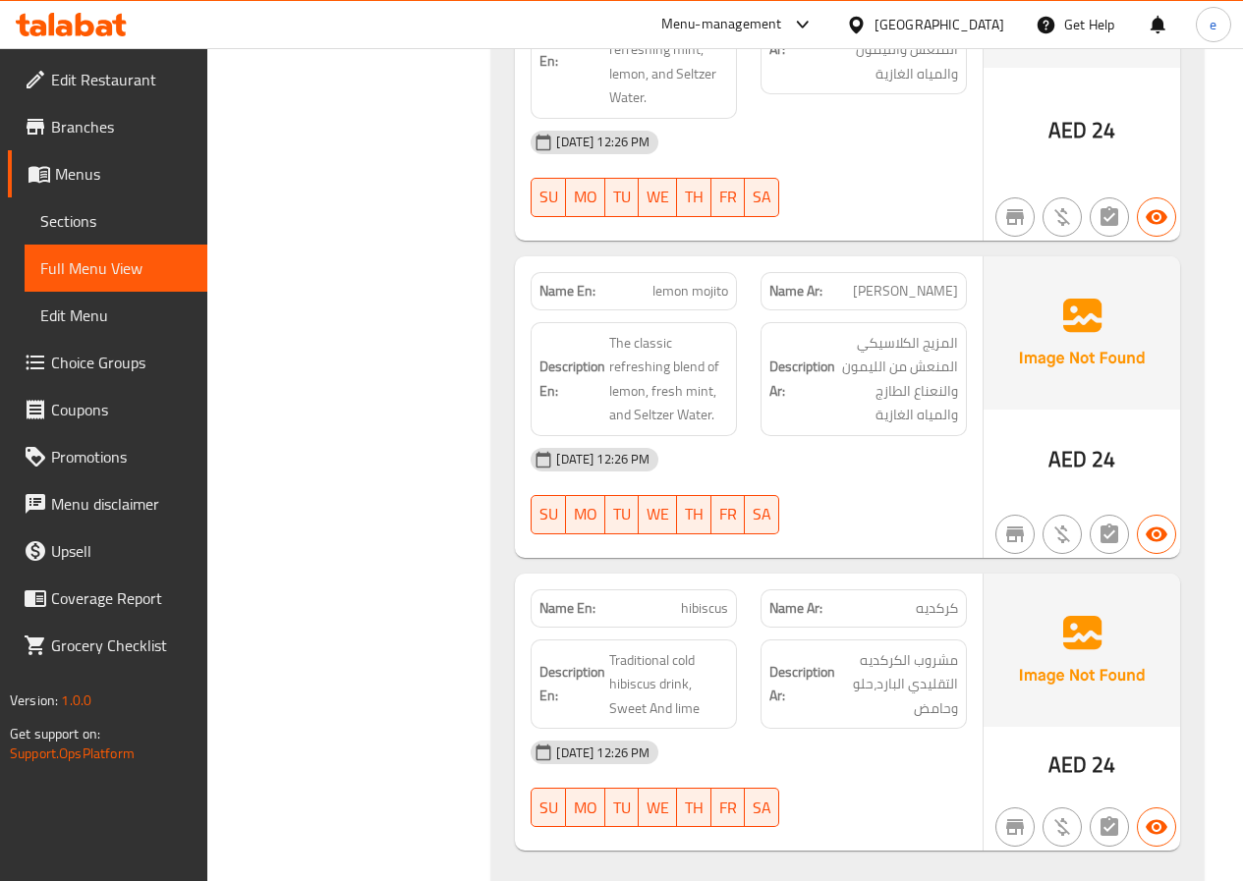
click at [114, 216] on span "Sections" at bounding box center [115, 221] width 151 height 24
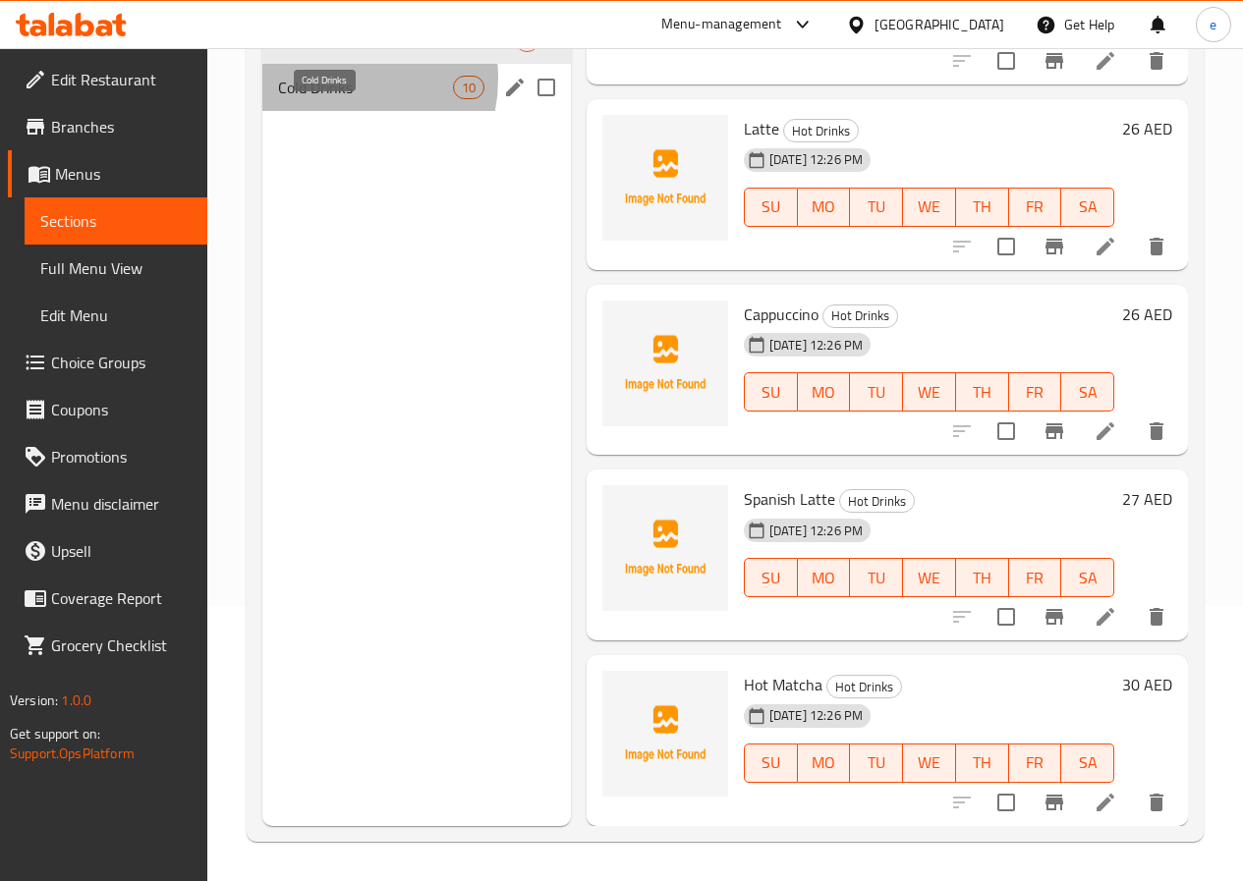
click at [324, 99] on span "Cold Drinks" at bounding box center [365, 88] width 175 height 24
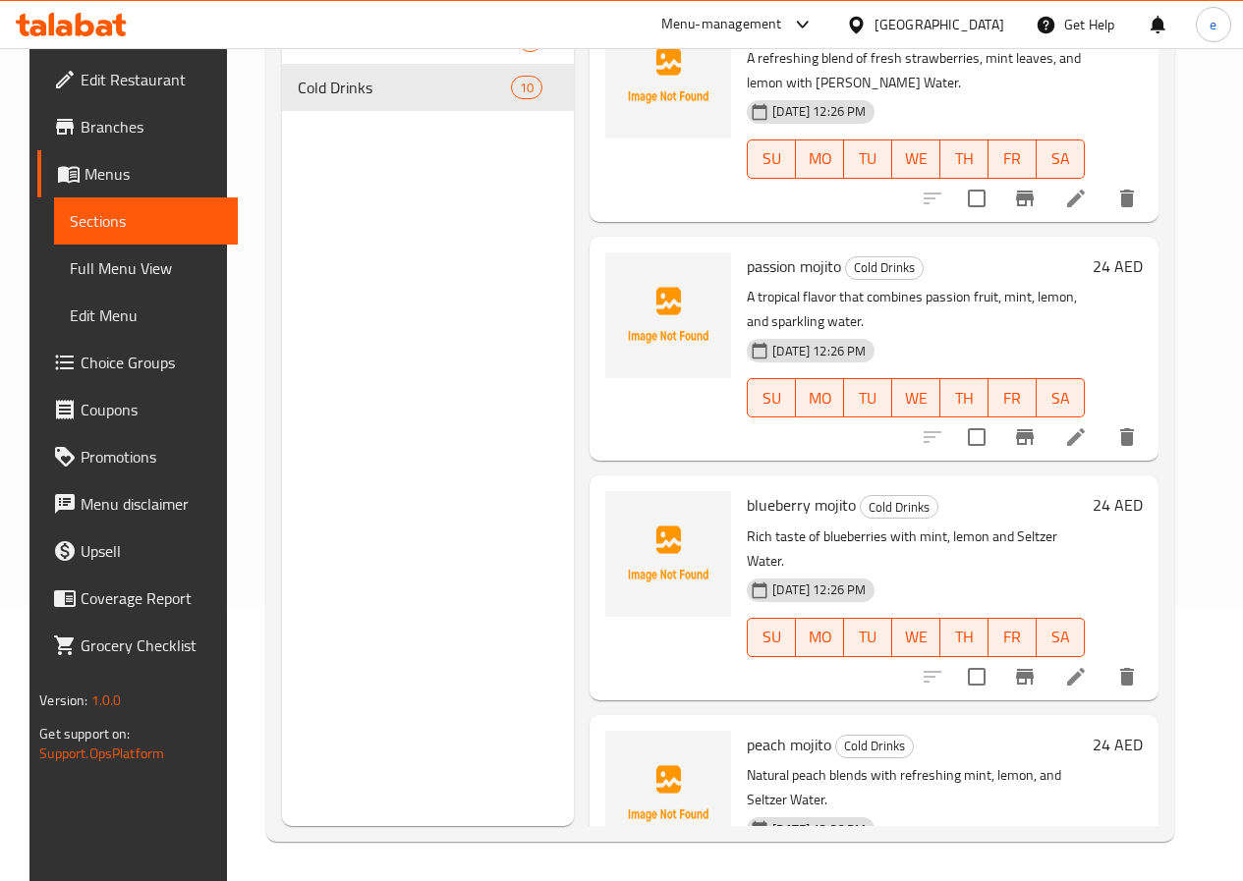
scroll to position [686, 0]
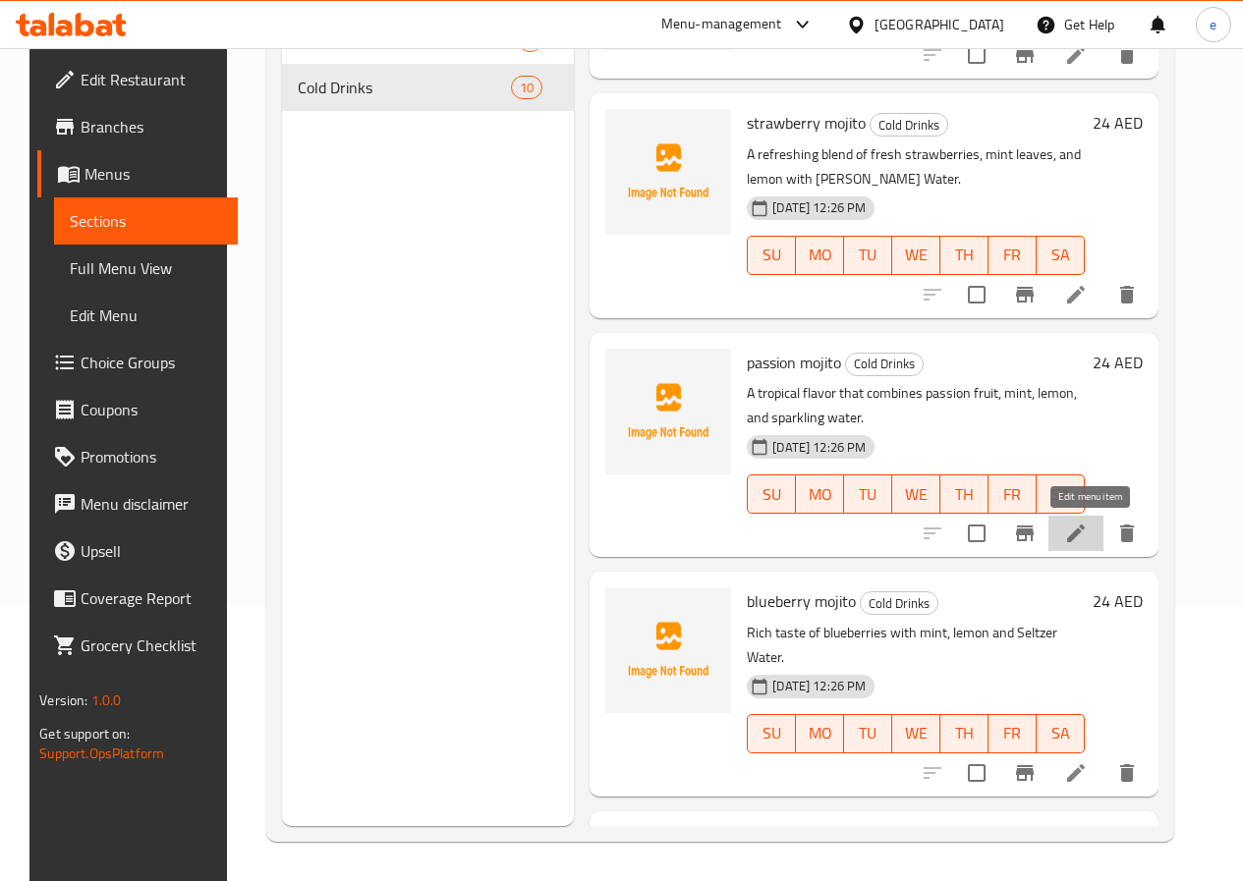
click at [1088, 526] on icon at bounding box center [1076, 534] width 24 height 24
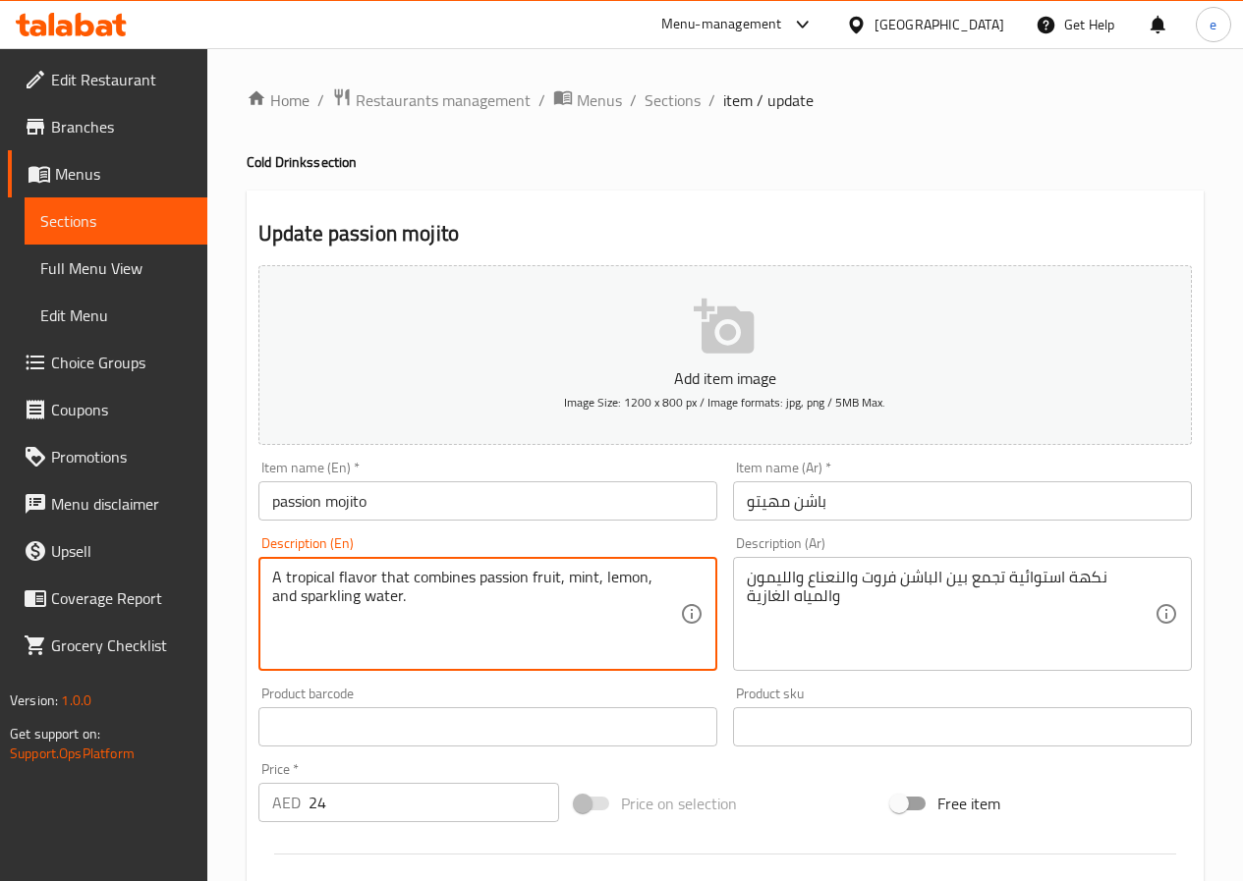
drag, startPoint x: 400, startPoint y: 600, endPoint x: 266, endPoint y: 616, distance: 134.6
click at [266, 616] on div "A tropical flavor that combines passion fruit, mint, lemon, and sparkling water…" at bounding box center [487, 614] width 459 height 114
paste textarea "[PERSON_NAME] W"
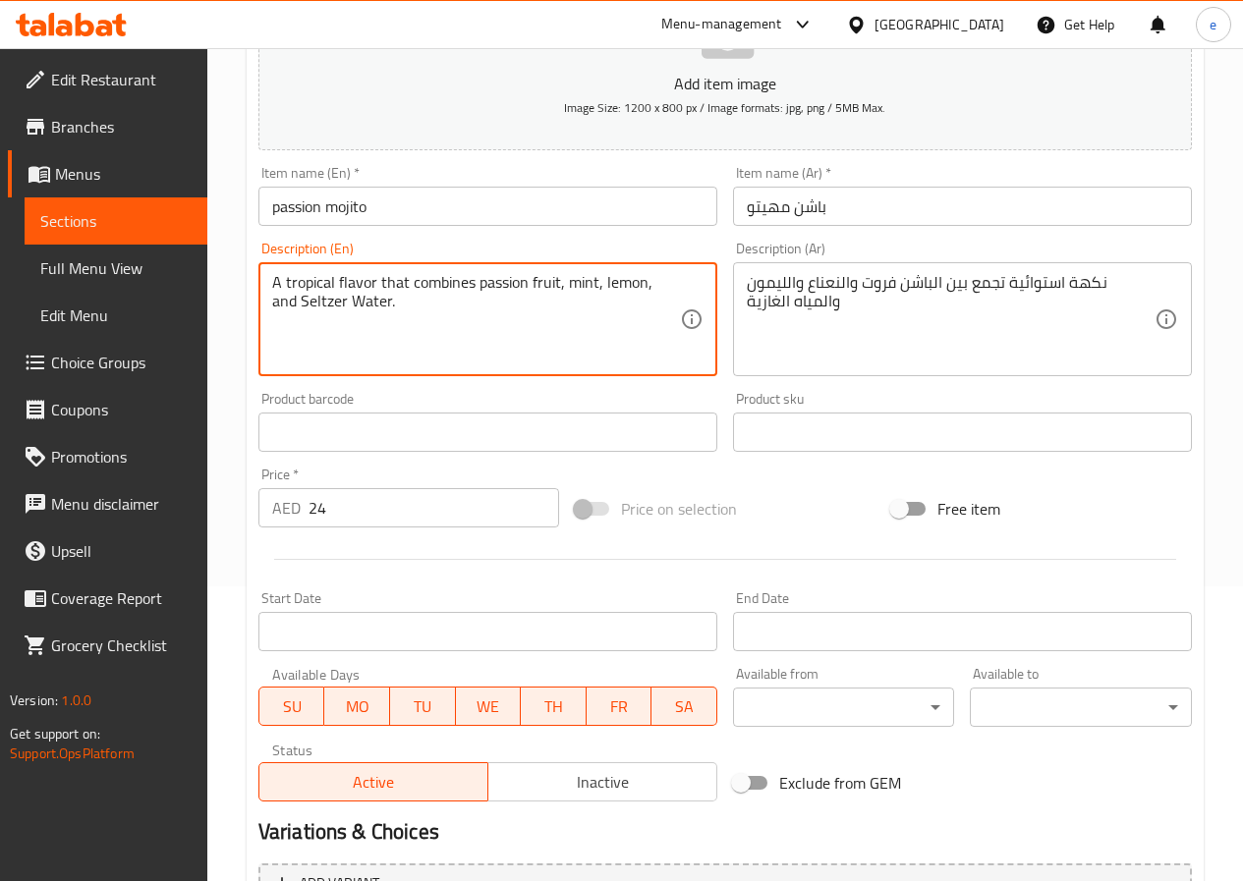
scroll to position [507, 0]
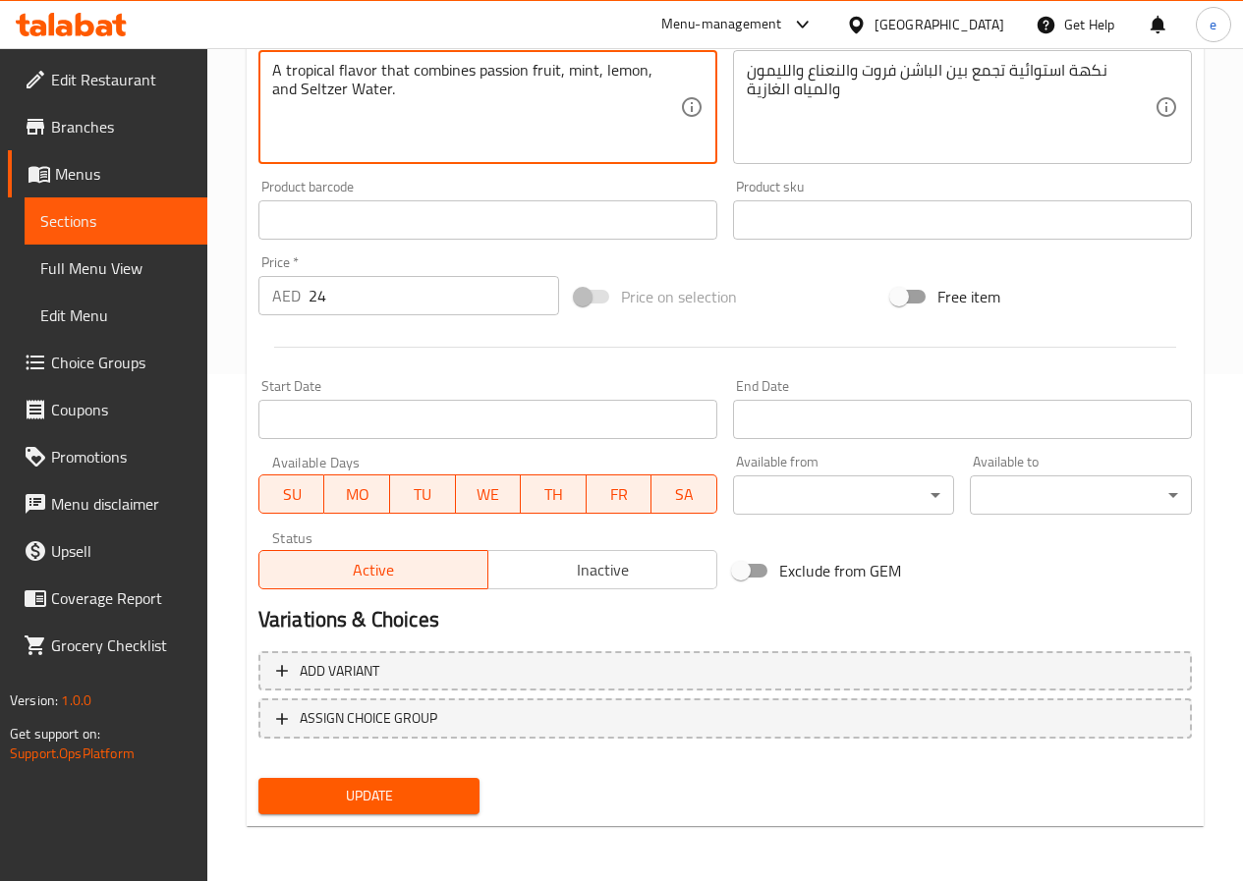
type textarea "A tropical flavor that combines passion fruit, mint, lemon, and Seltzer Water."
click at [403, 798] on span "Update" at bounding box center [369, 796] width 191 height 25
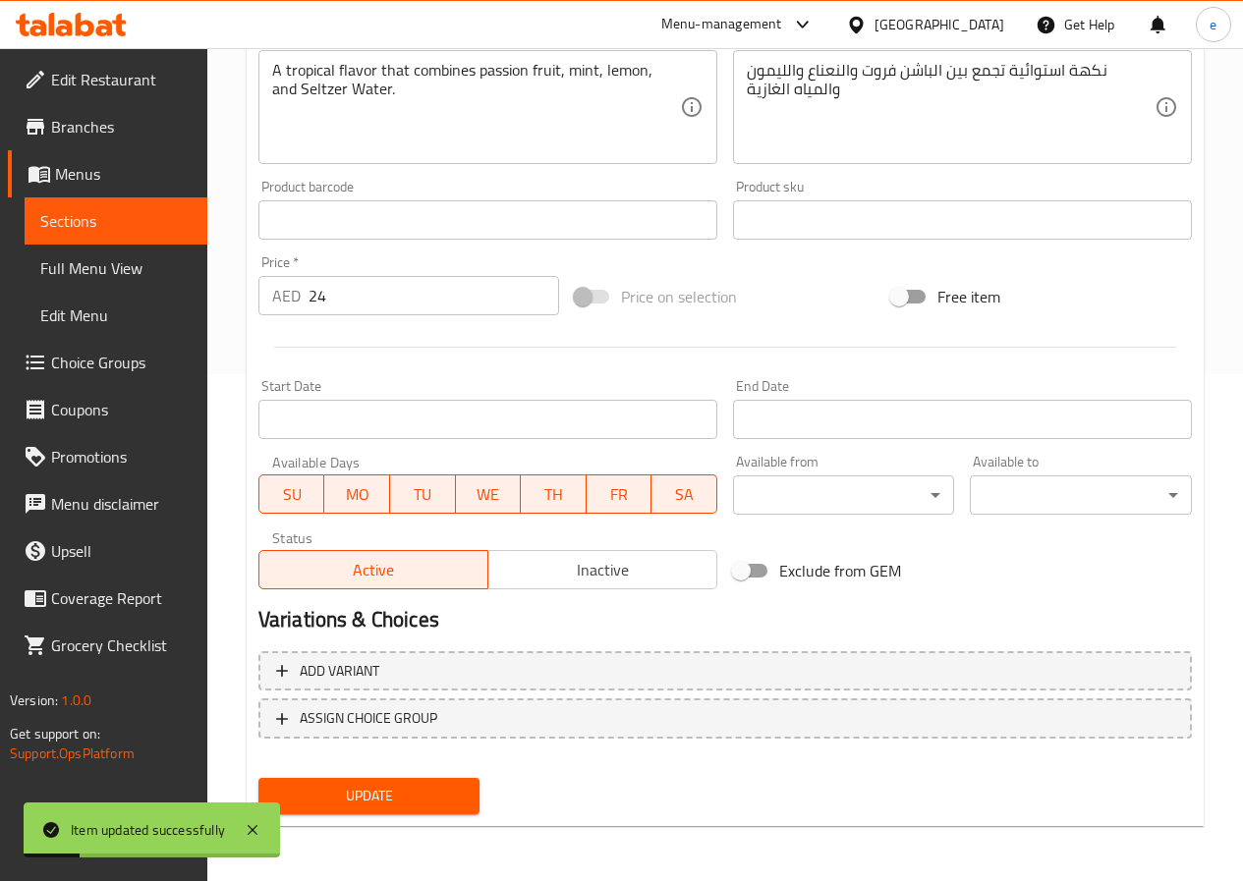
click at [64, 180] on span "Menus" at bounding box center [123, 174] width 137 height 24
